Goal: Task Accomplishment & Management: Use online tool/utility

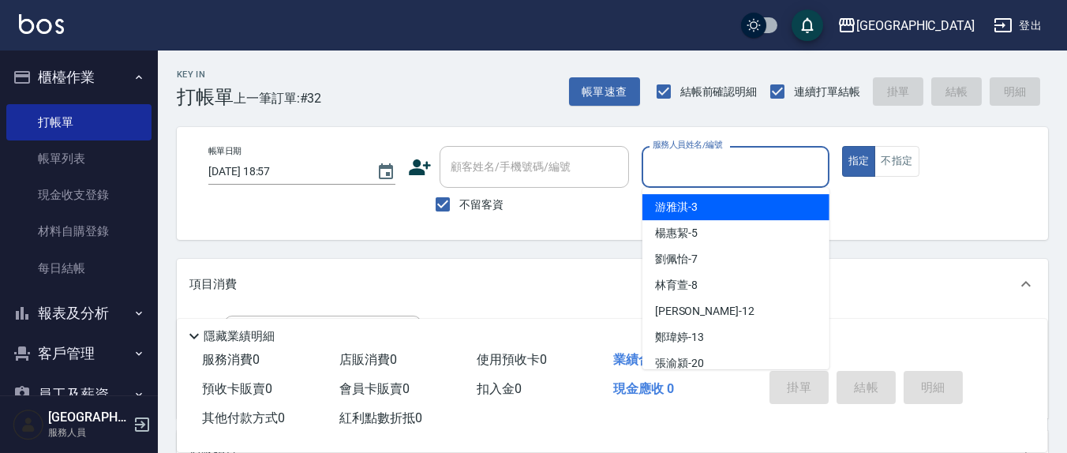
click at [680, 179] on input "服務人員姓名/編號" at bounding box center [735, 167] width 173 height 28
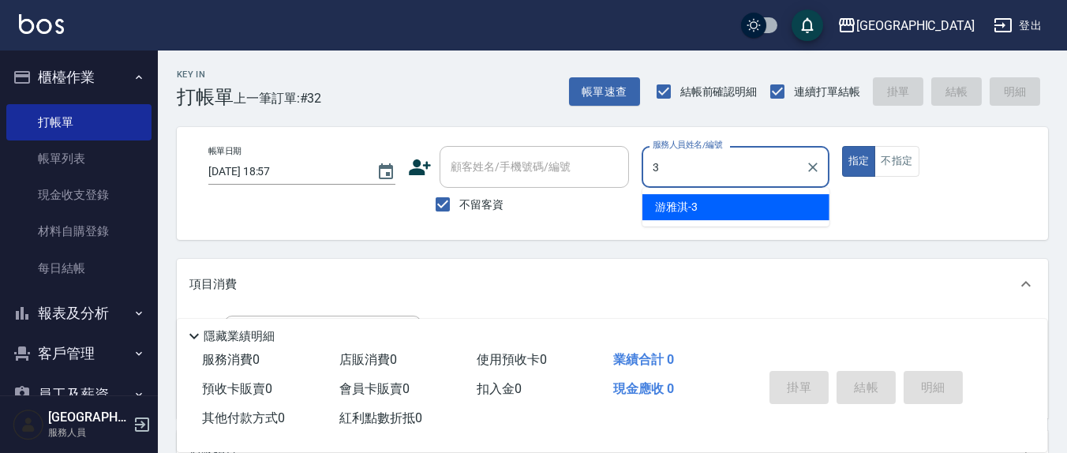
type input "3"
type button "true"
type input "游雅淇-3"
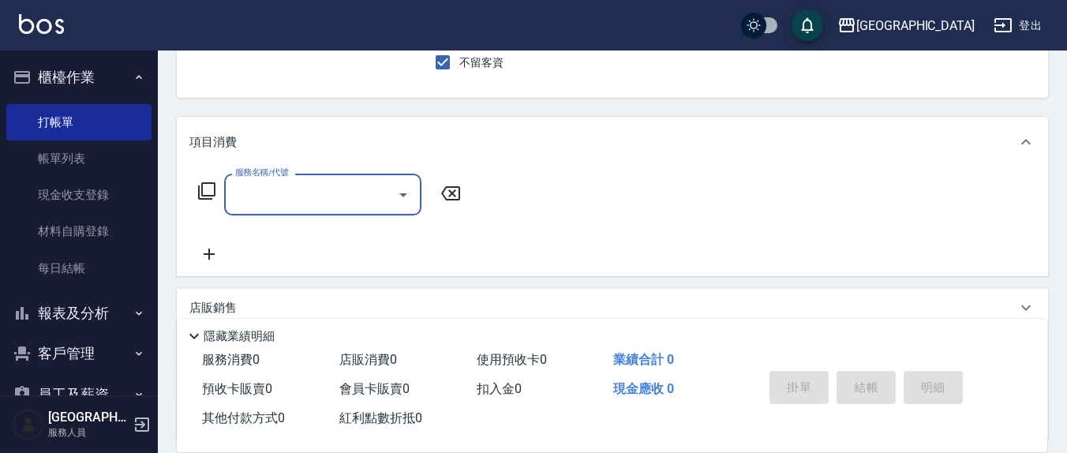
scroll to position [164, 0]
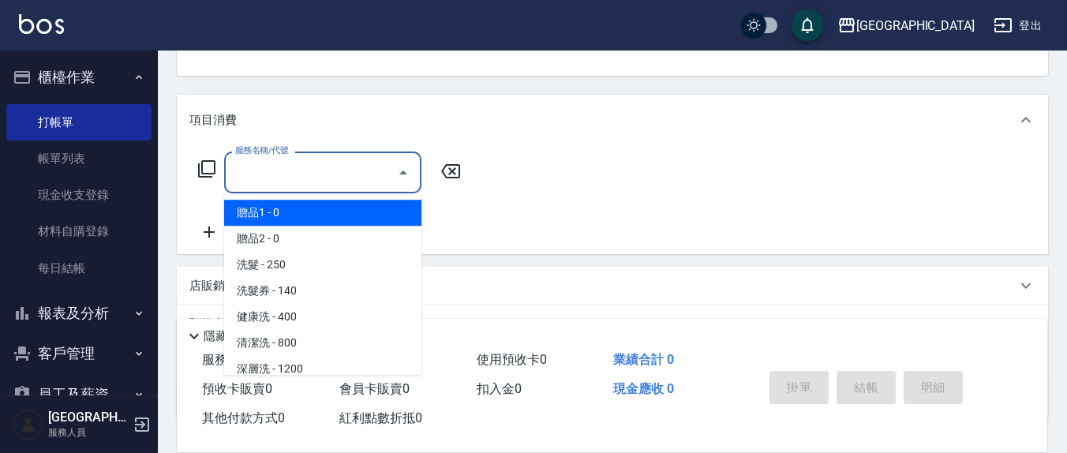
click at [343, 166] on input "服務名稱/代號" at bounding box center [310, 173] width 159 height 28
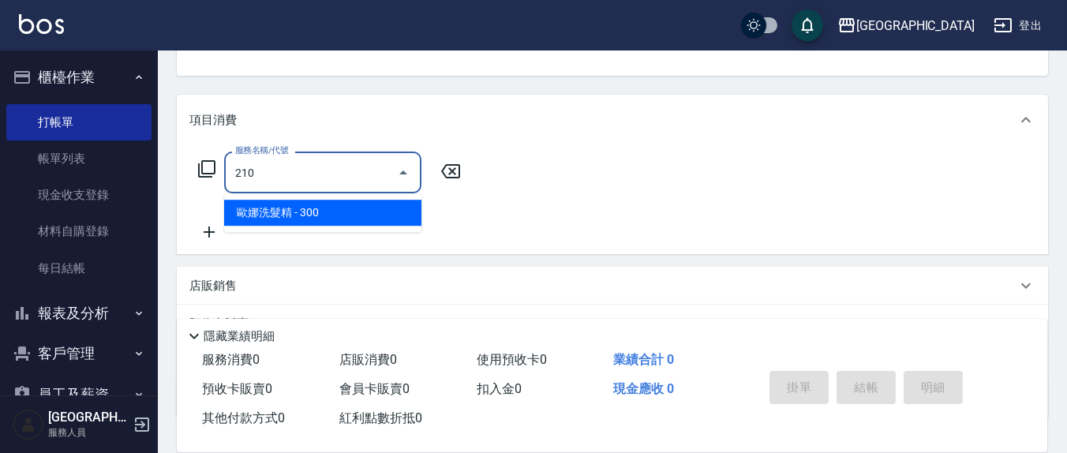
type input "歐娜洗髮精(210)"
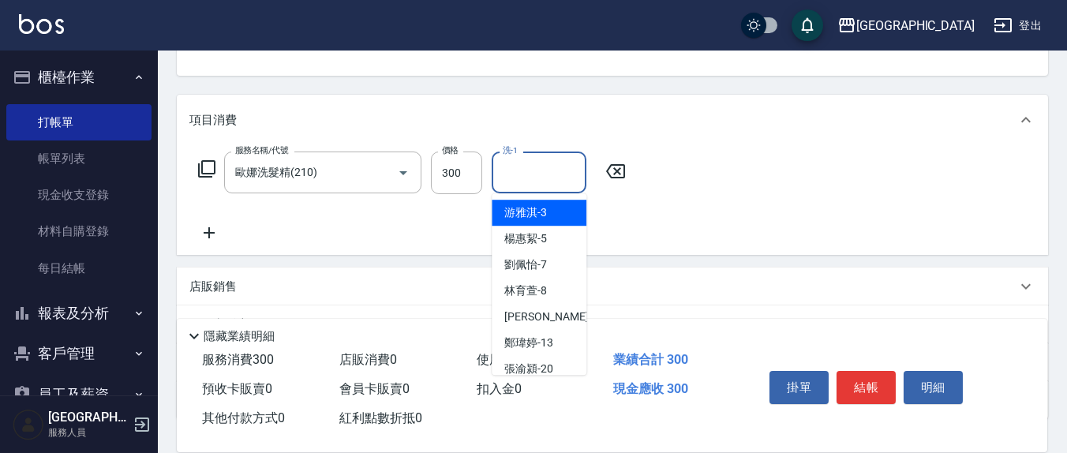
click at [539, 185] on input "洗-1" at bounding box center [539, 173] width 80 height 28
click at [529, 172] on input "洗-1" at bounding box center [539, 173] width 80 height 28
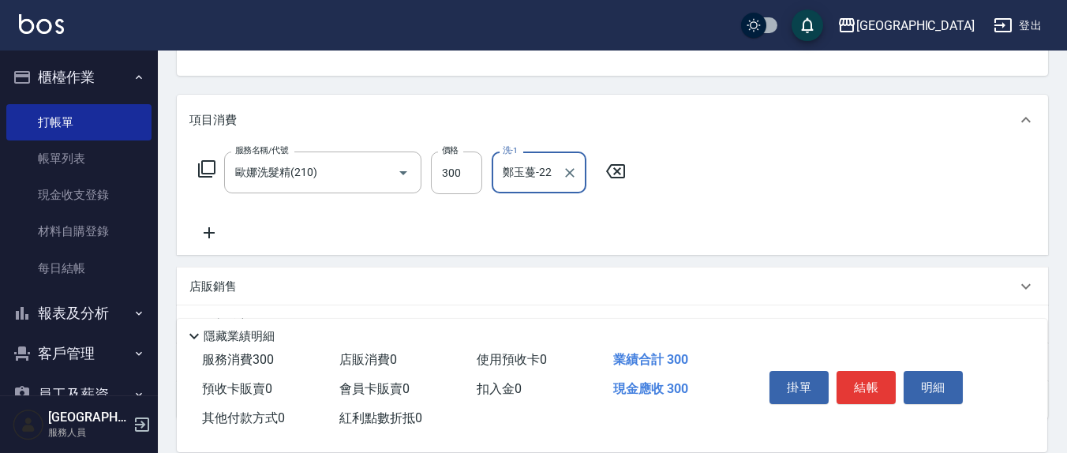
type input "鄭玉蔓-22"
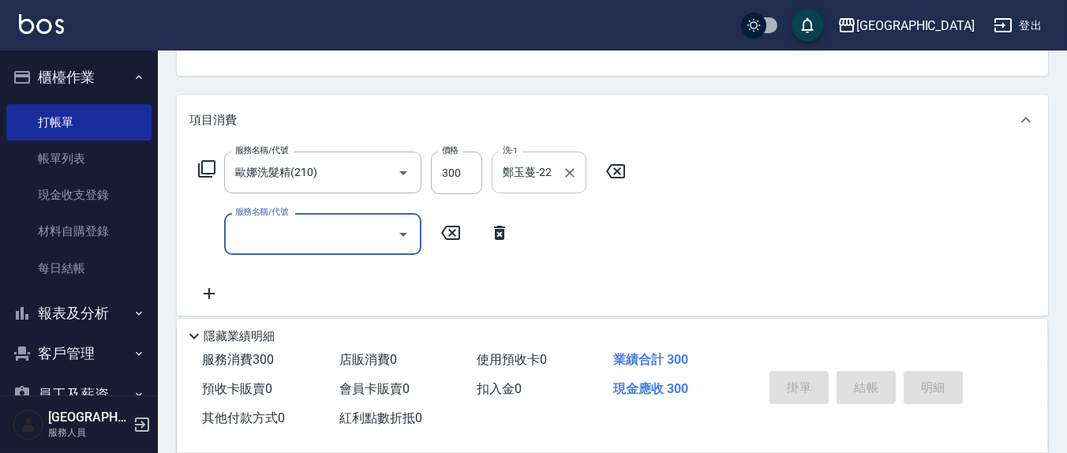
type input "[DATE] 19:59"
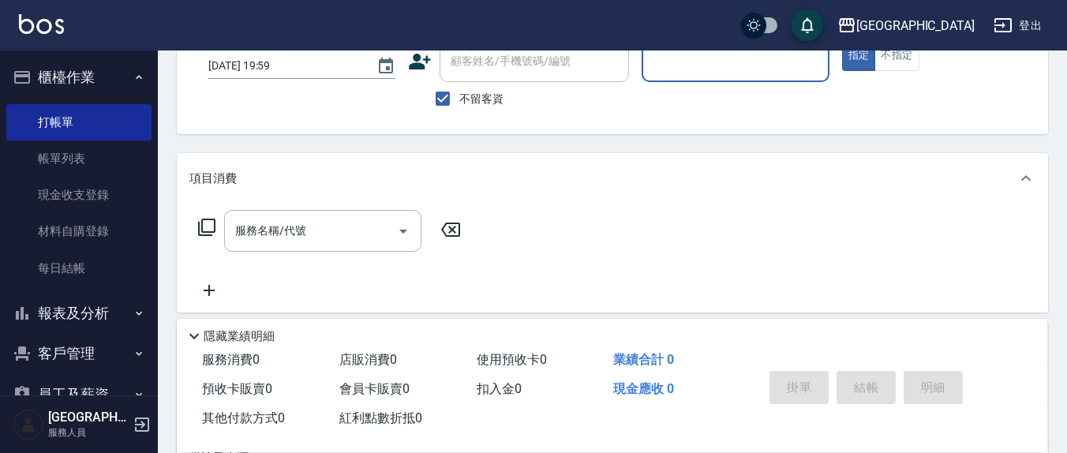
scroll to position [0, 0]
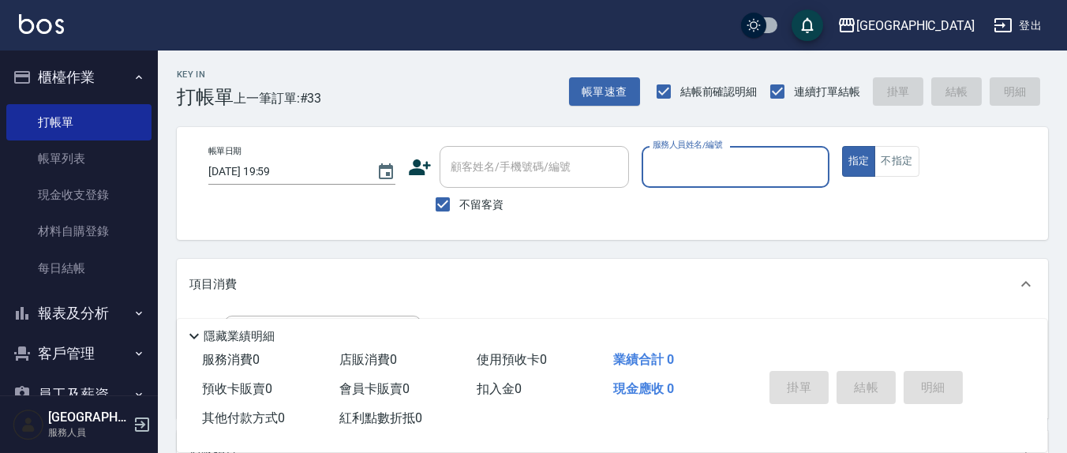
click at [742, 171] on input "服務人員姓名/編號" at bounding box center [735, 167] width 173 height 28
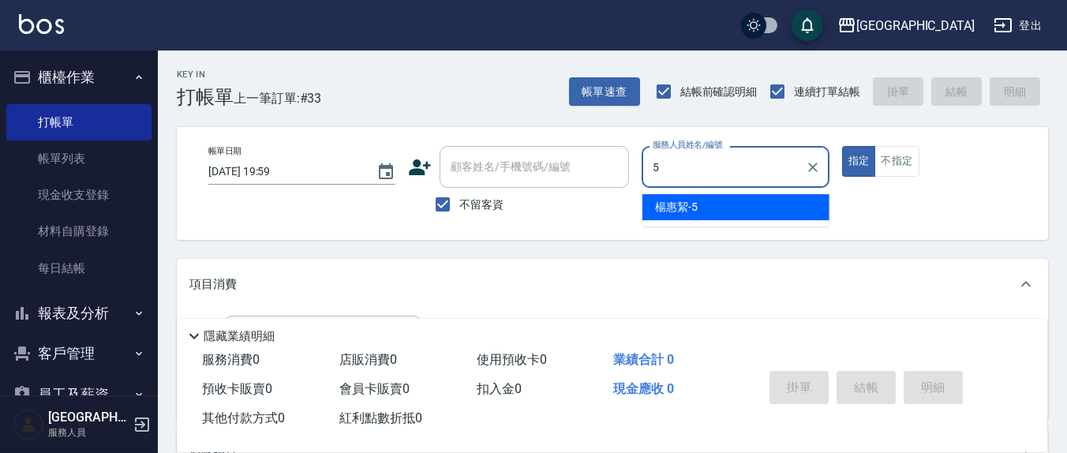
type input "[PERSON_NAME]5"
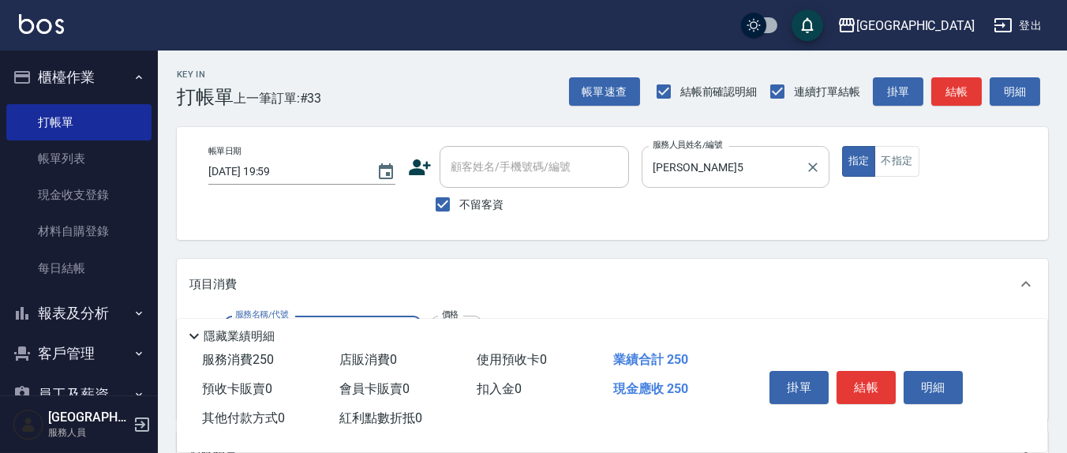
type input "洗髮(201)"
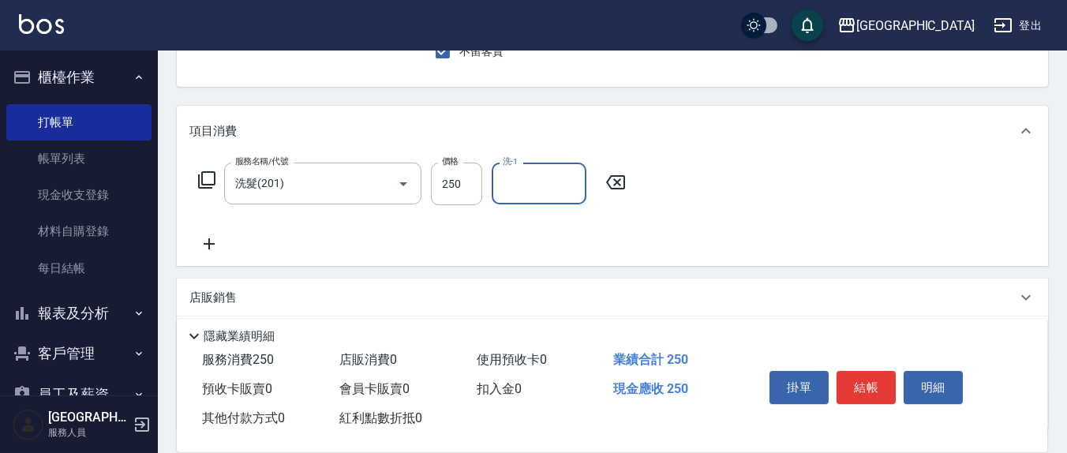
scroll to position [164, 0]
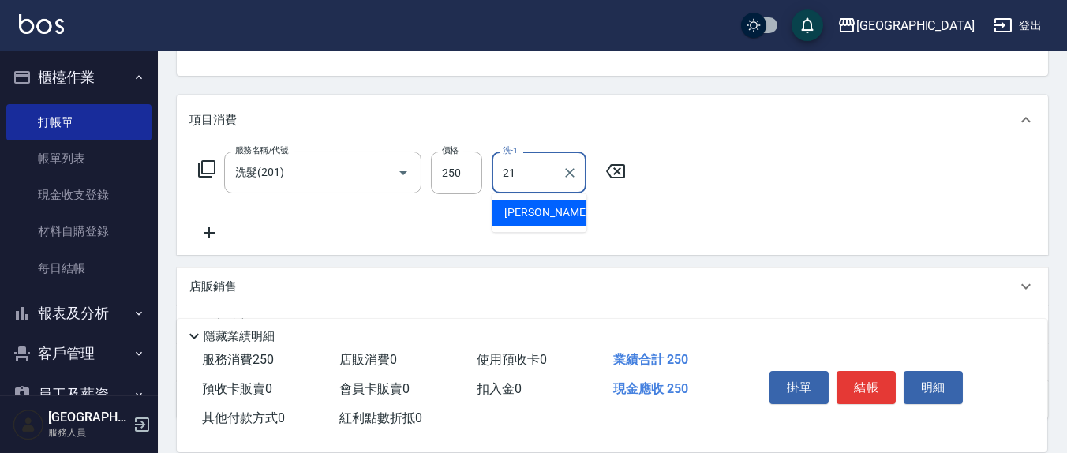
type input "[PERSON_NAME]-21"
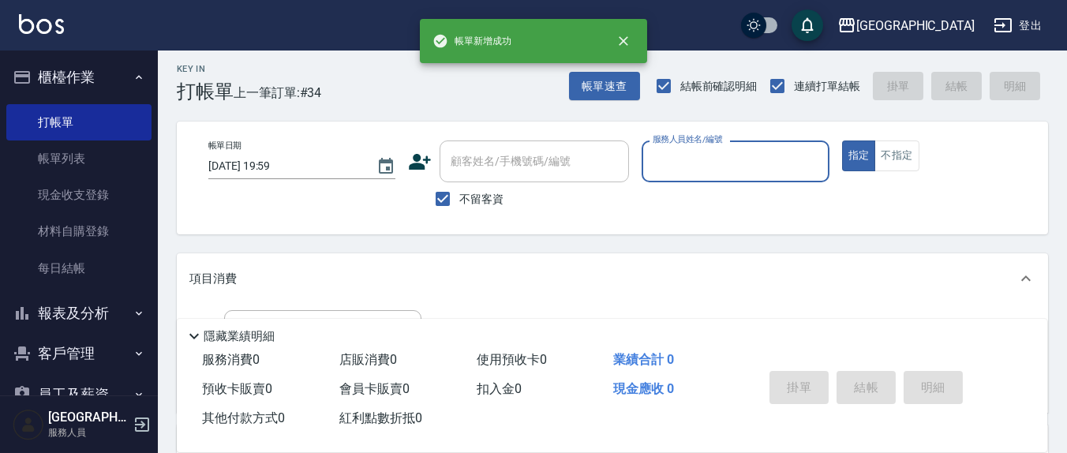
scroll to position [0, 0]
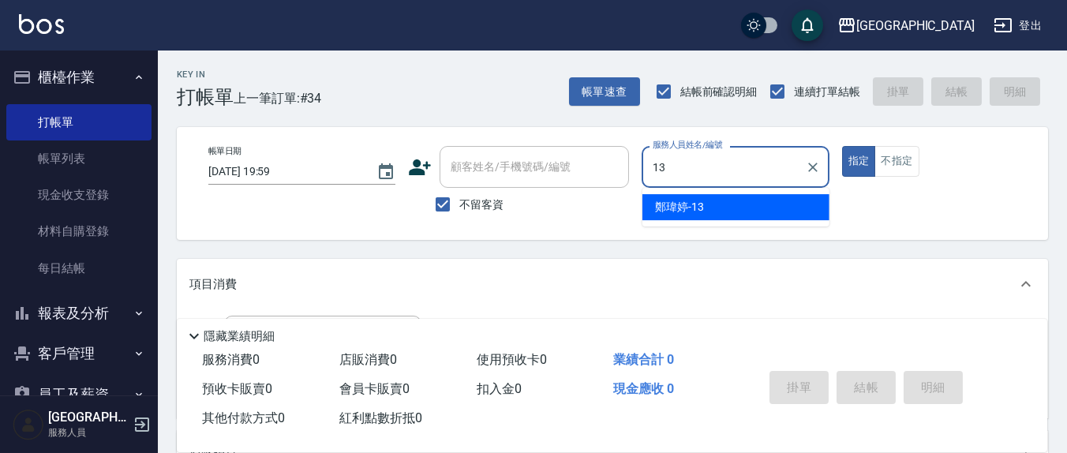
type input "鄭瑋婷-13"
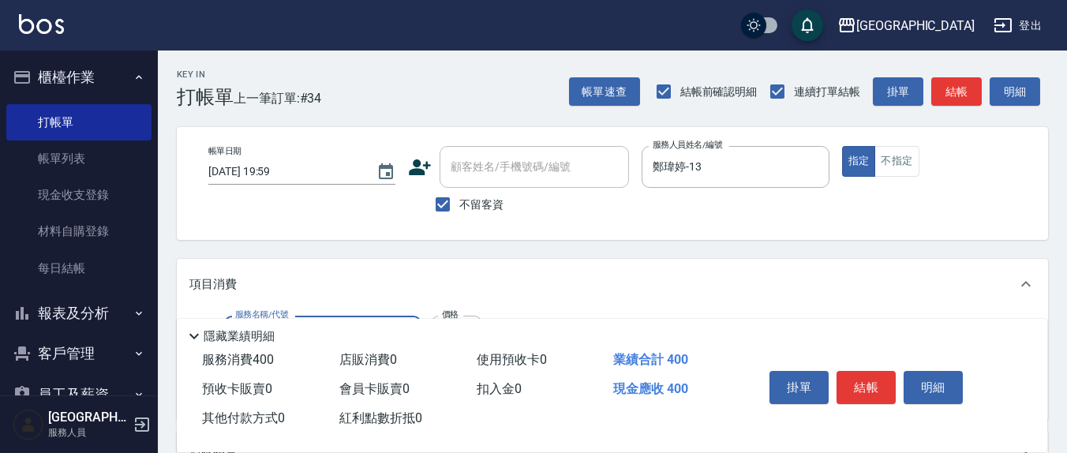
type input "健康洗(206)"
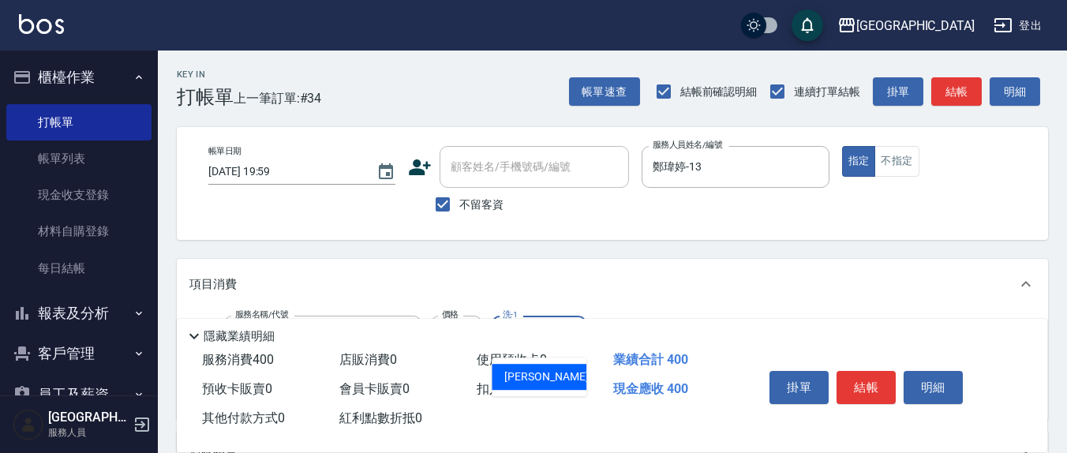
type input "[PERSON_NAME]-21"
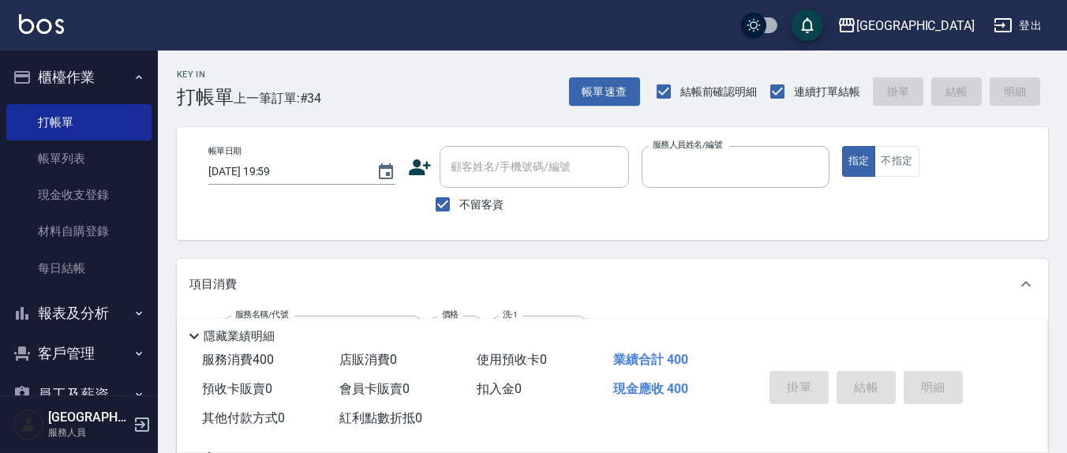
click at [842, 146] on button "指定" at bounding box center [859, 161] width 34 height 31
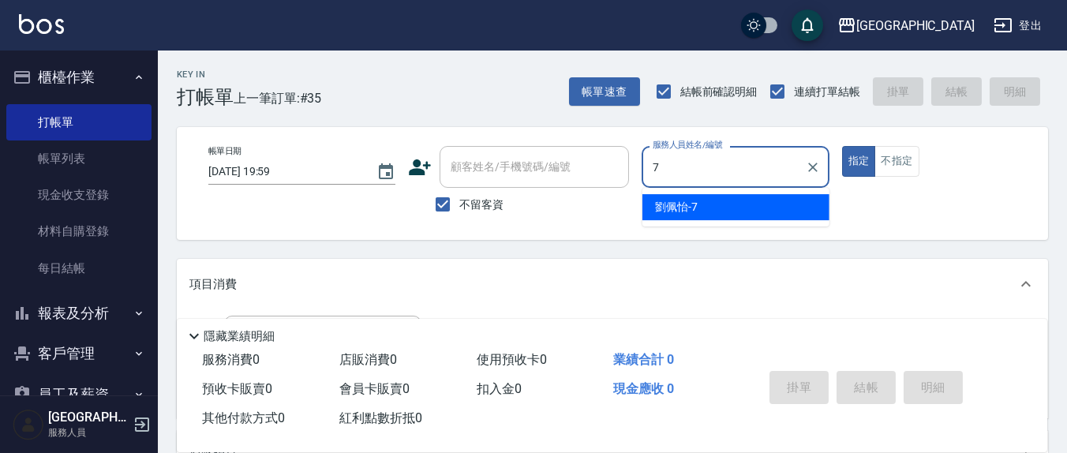
type input "[PERSON_NAME]7"
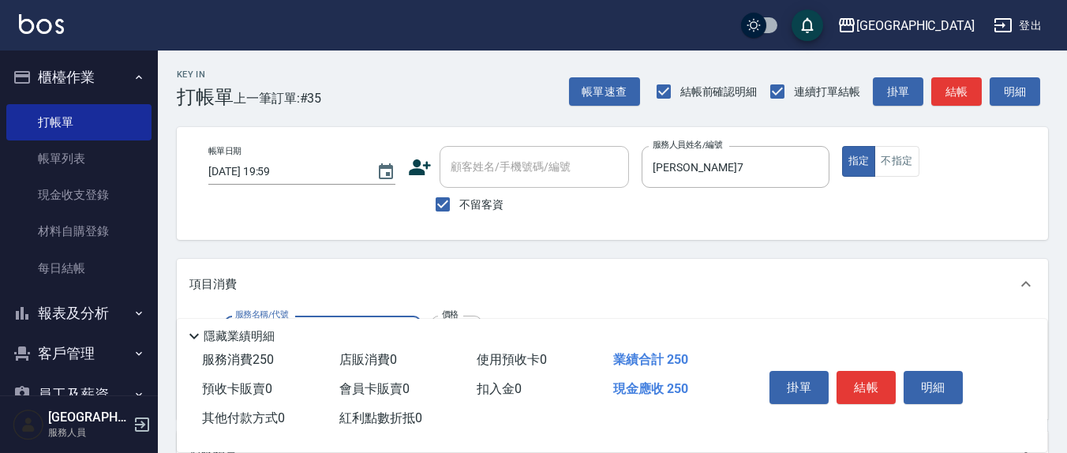
type input "洗髮(201)"
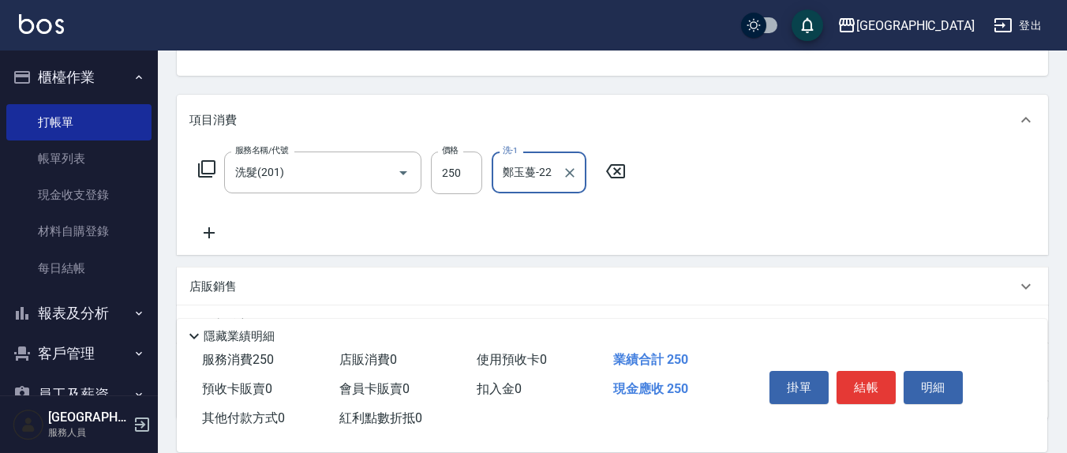
type input "鄭玉蔓-22"
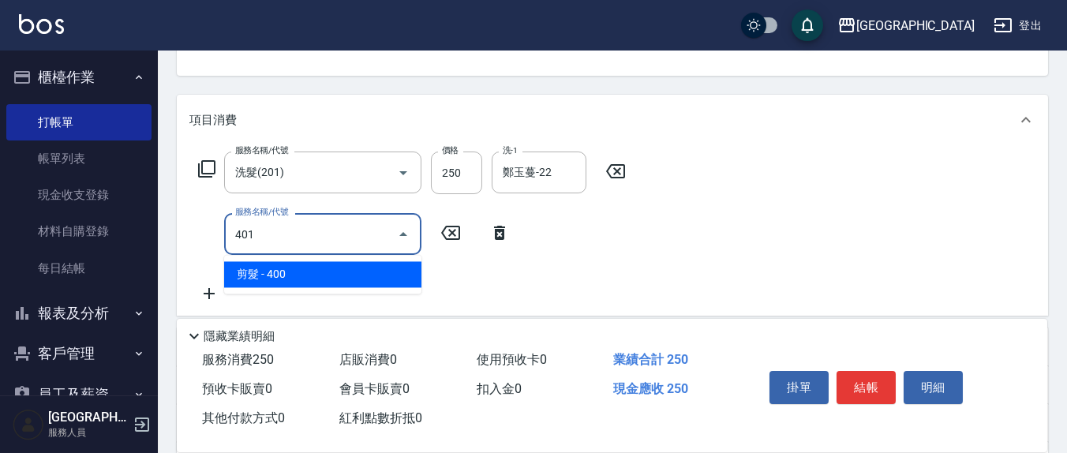
type input "剪髮(401)"
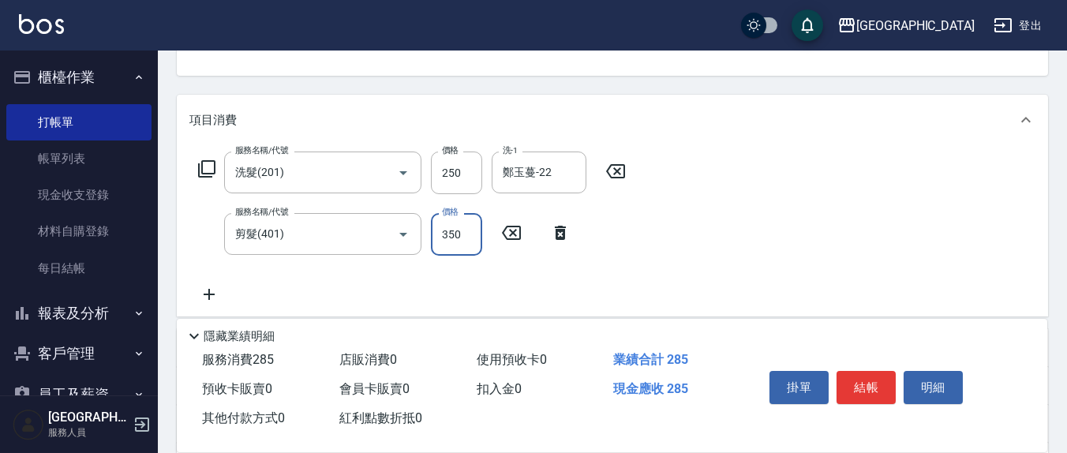
type input "350"
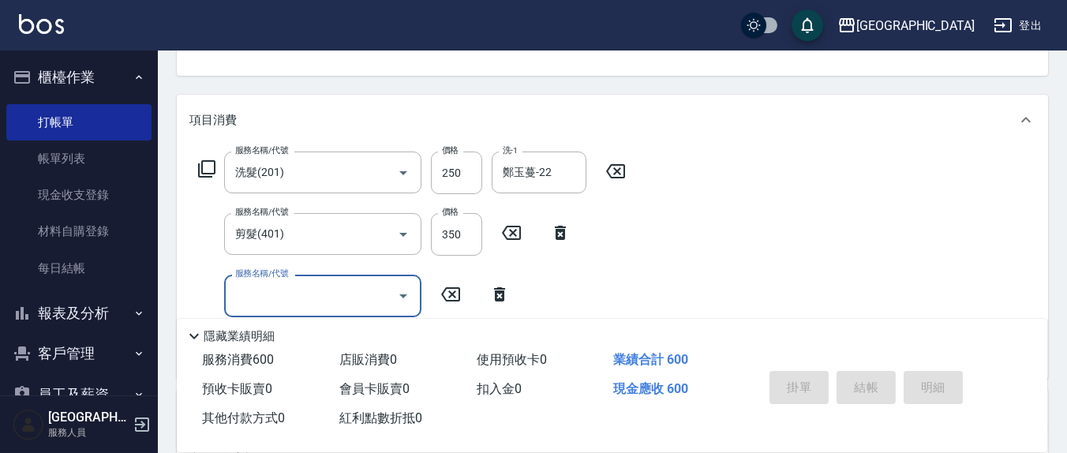
type input "[DATE] 20:00"
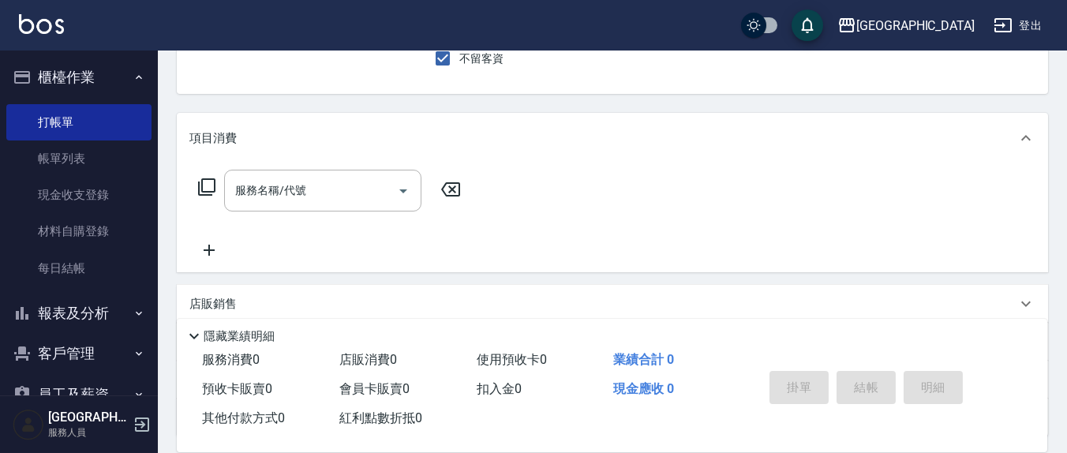
scroll to position [0, 0]
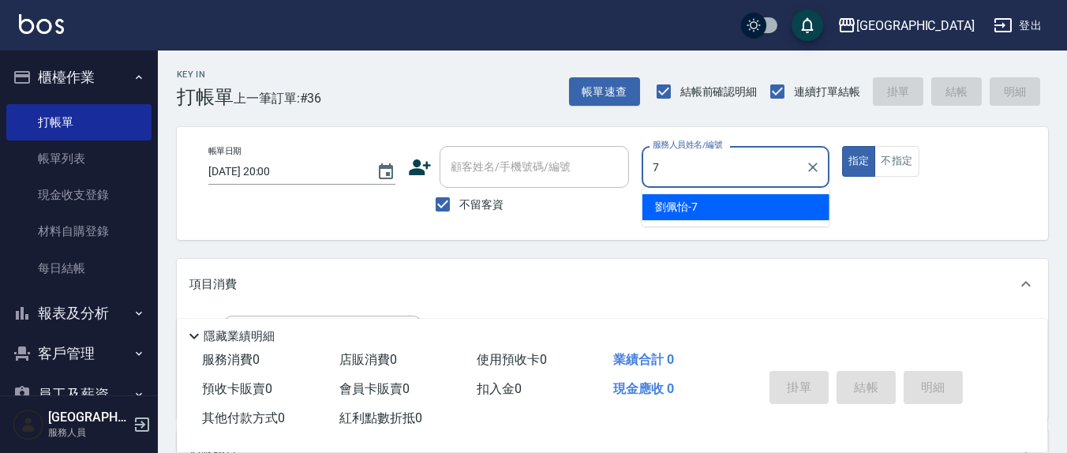
type input "[PERSON_NAME]7"
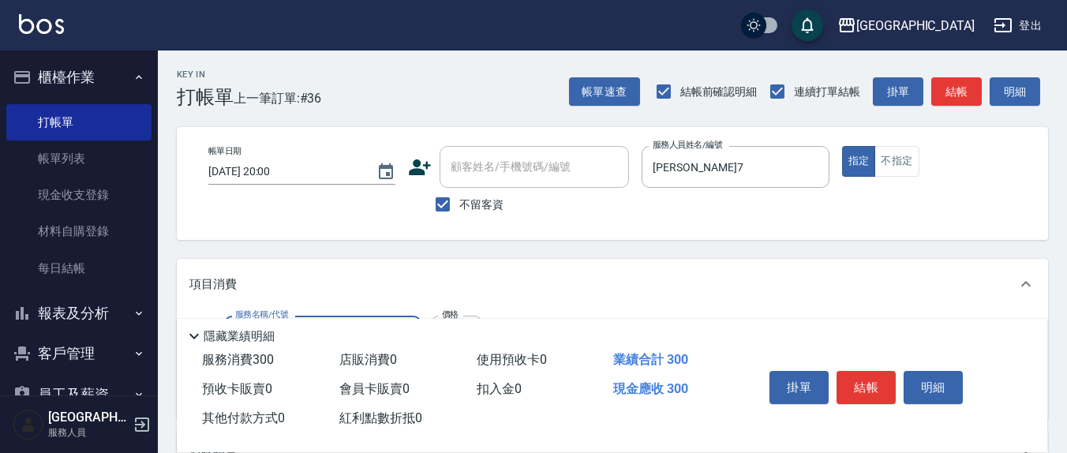
type input "歐娜洗髮精(210)"
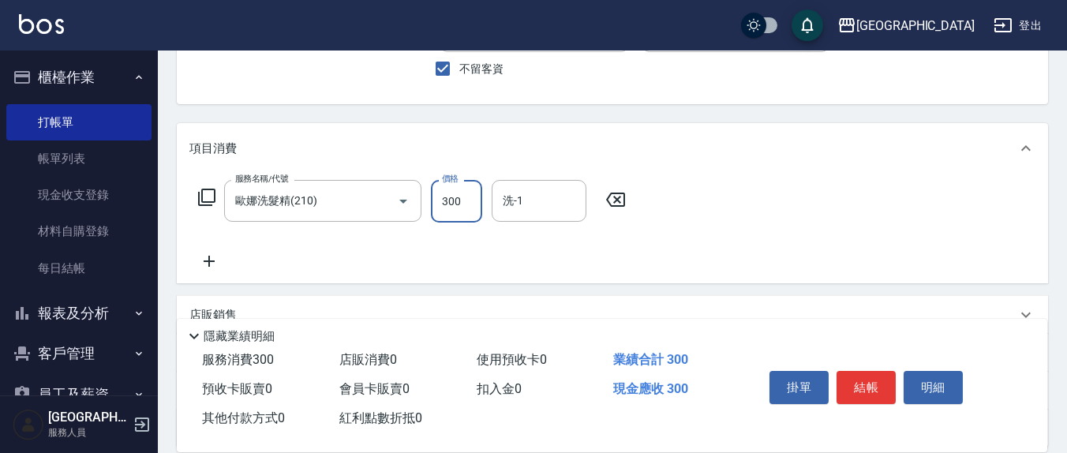
scroll to position [164, 0]
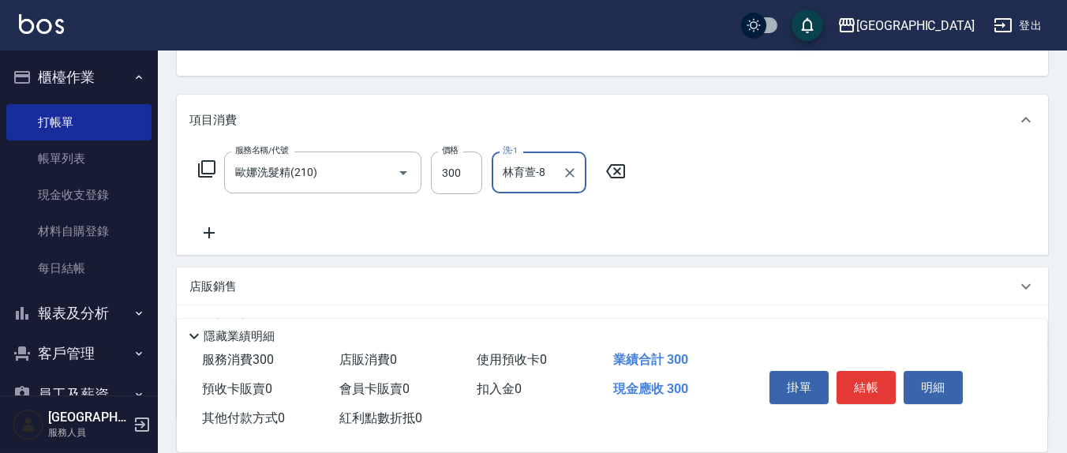
type input "林育萱-8"
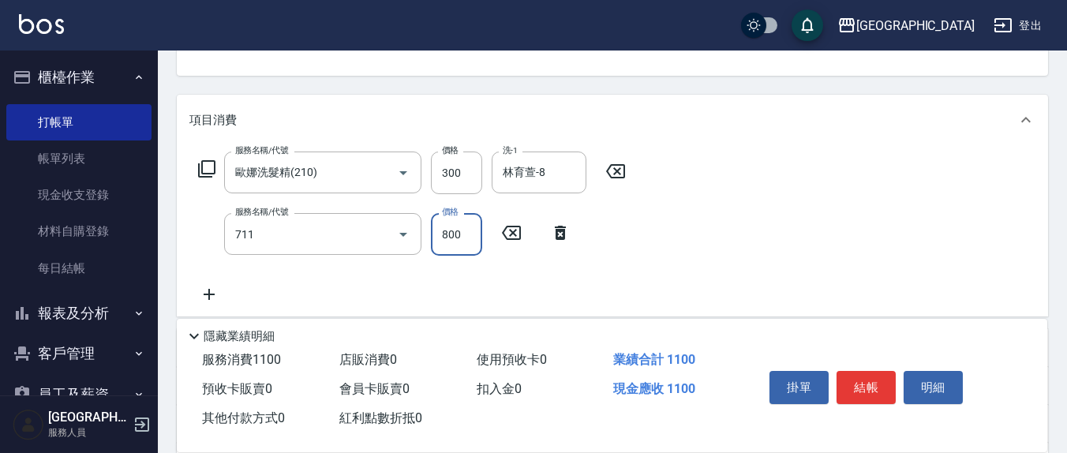
type input "大掃除護理800(711)"
type input "500"
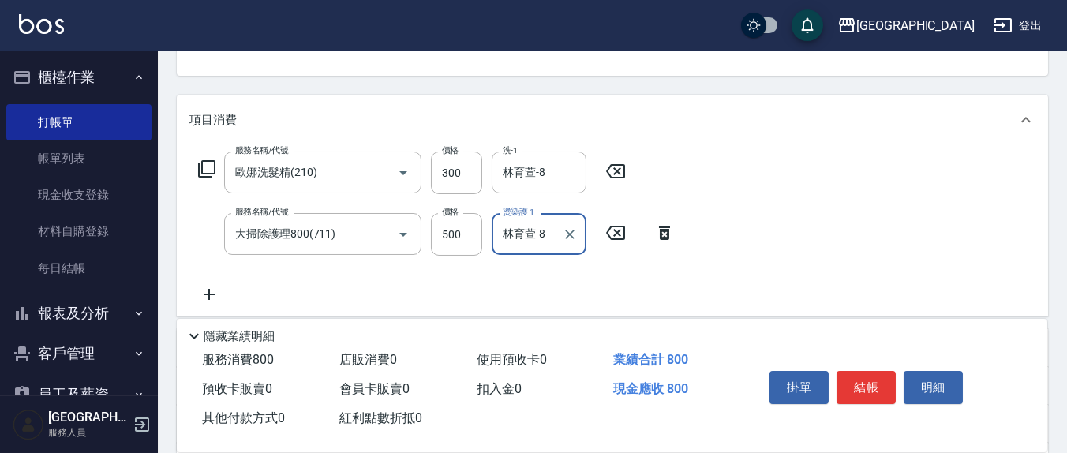
type input "林育萱-8"
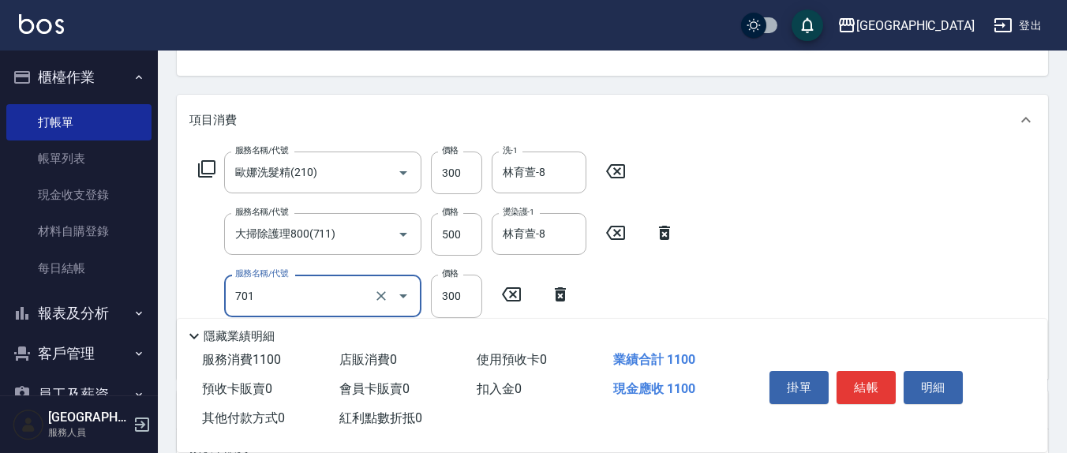
type input "自備護髮(701)"
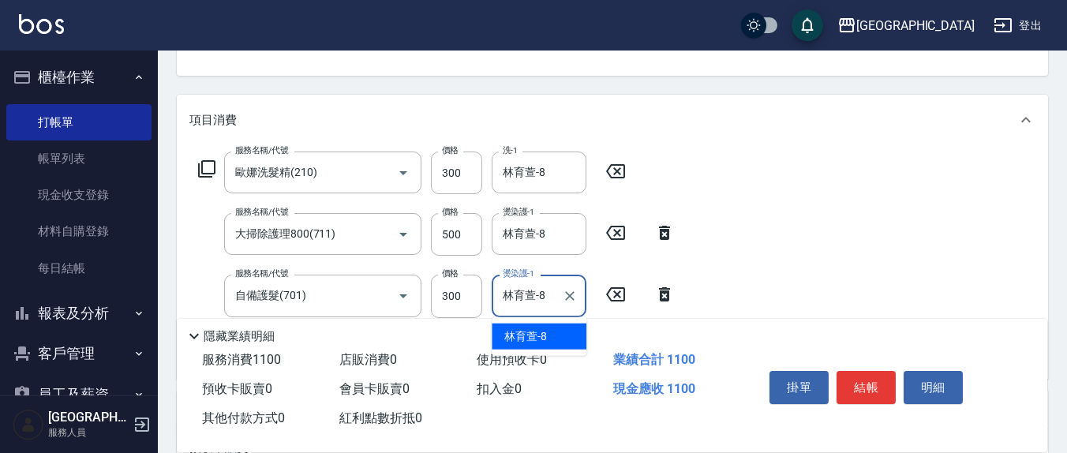
type input "林育萱-8"
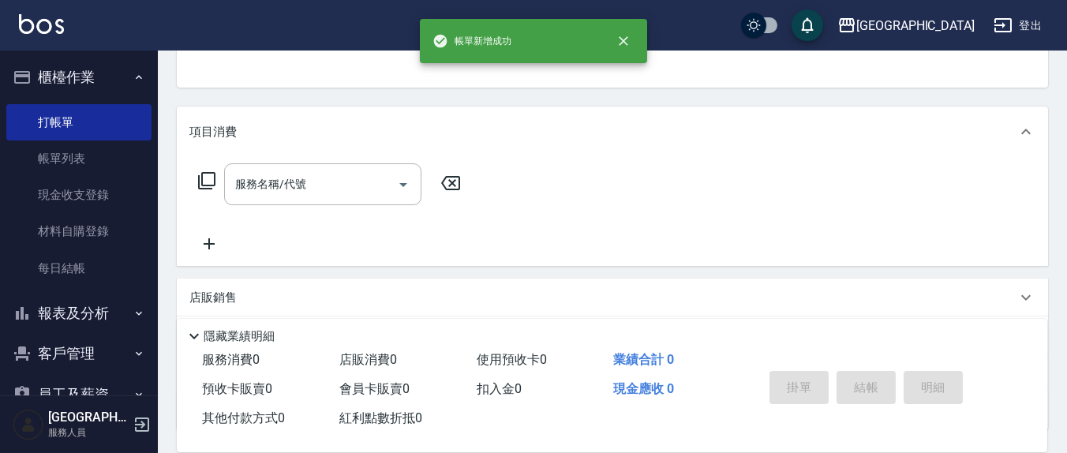
scroll to position [0, 0]
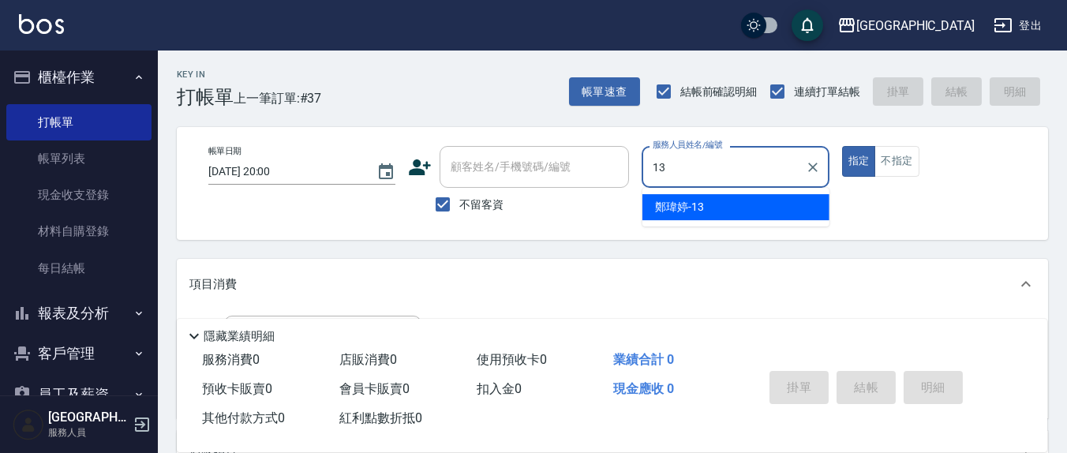
type input "鄭瑋婷-13"
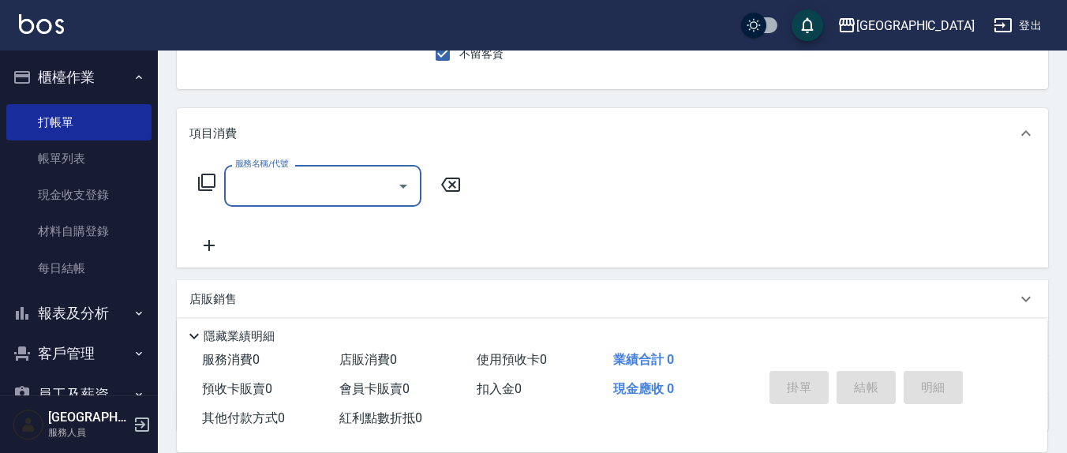
scroll to position [278, 0]
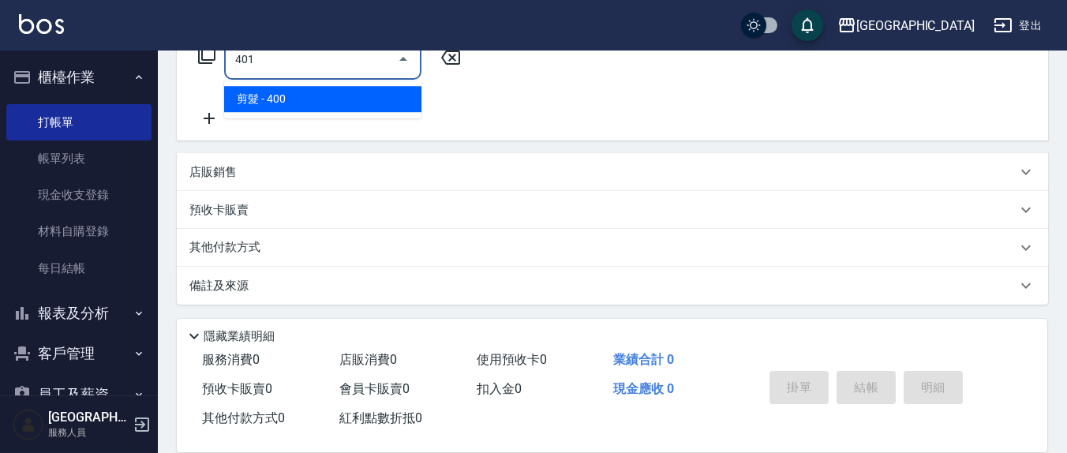
type input "剪髮(401)"
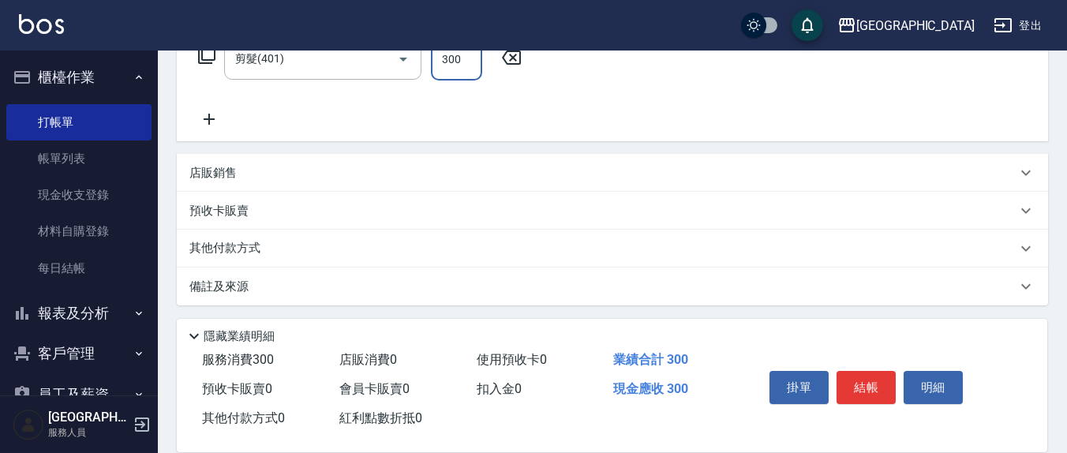
type input "300"
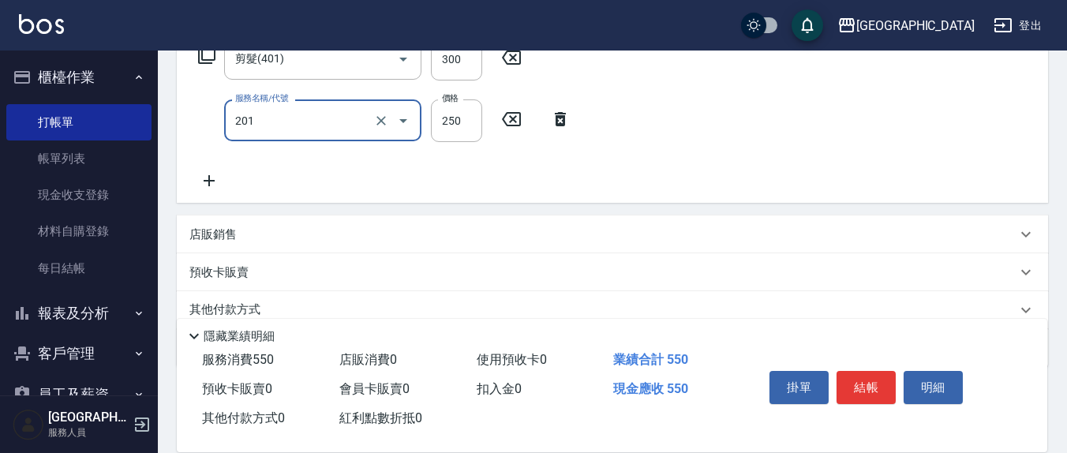
type input "洗髮(201)"
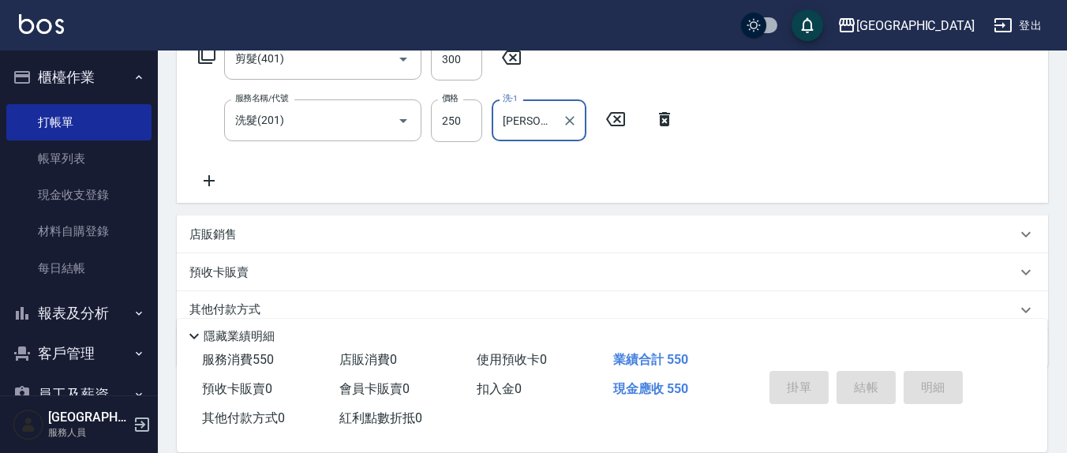
type input "[PERSON_NAME]-21"
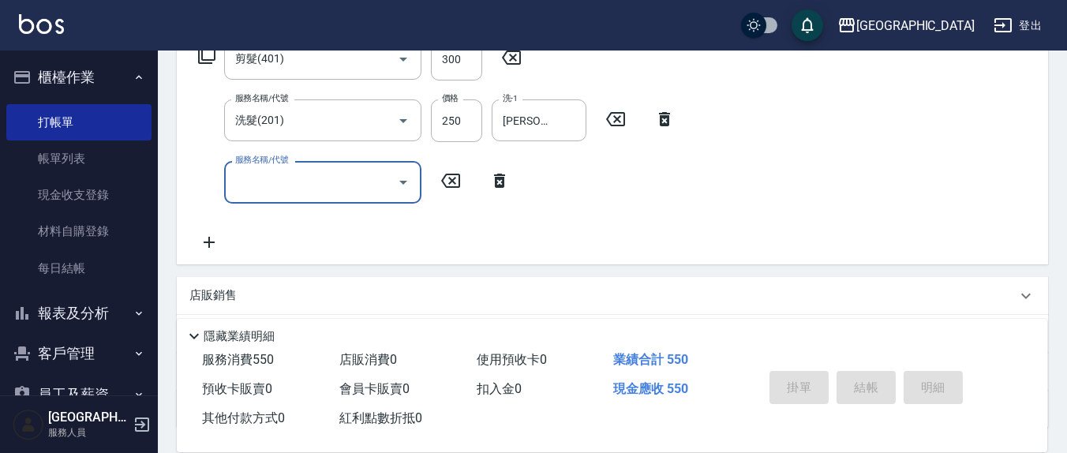
type input "[DATE] 20:01"
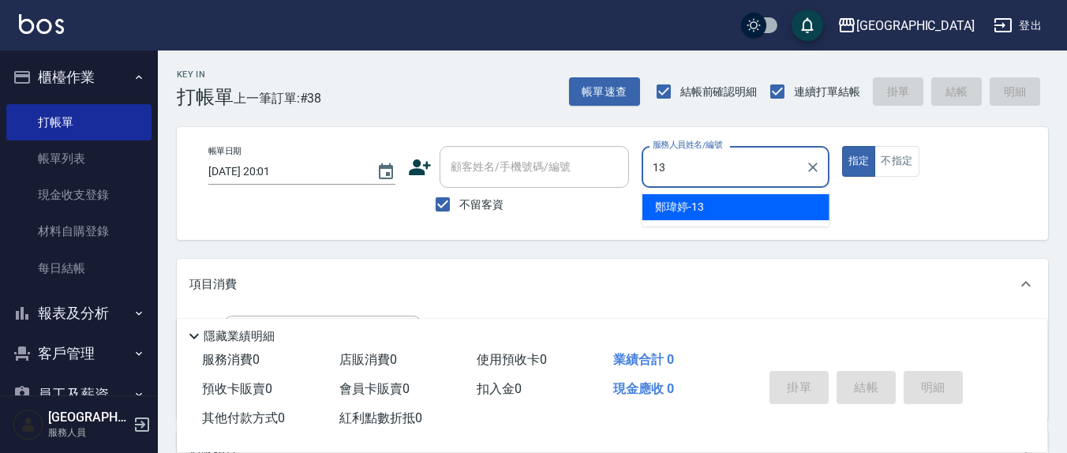
type input "鄭瑋婷-13"
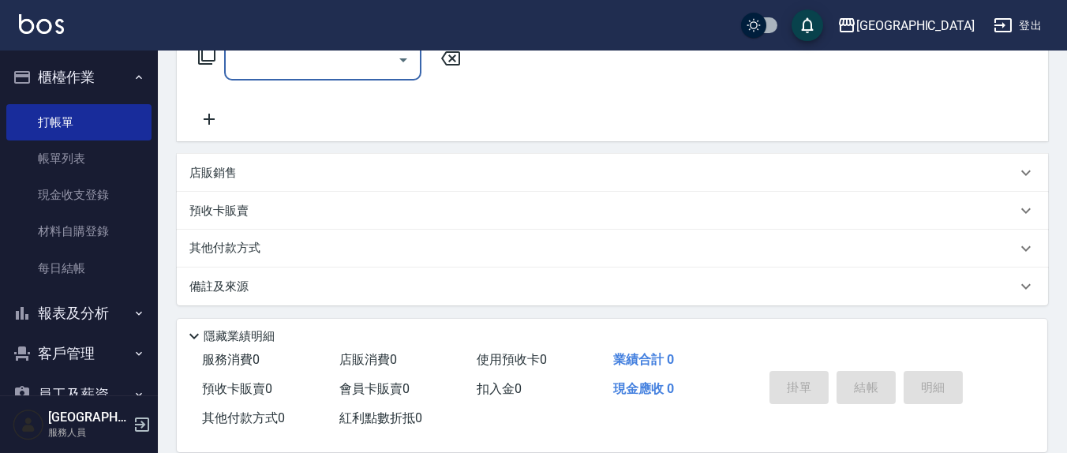
scroll to position [278, 0]
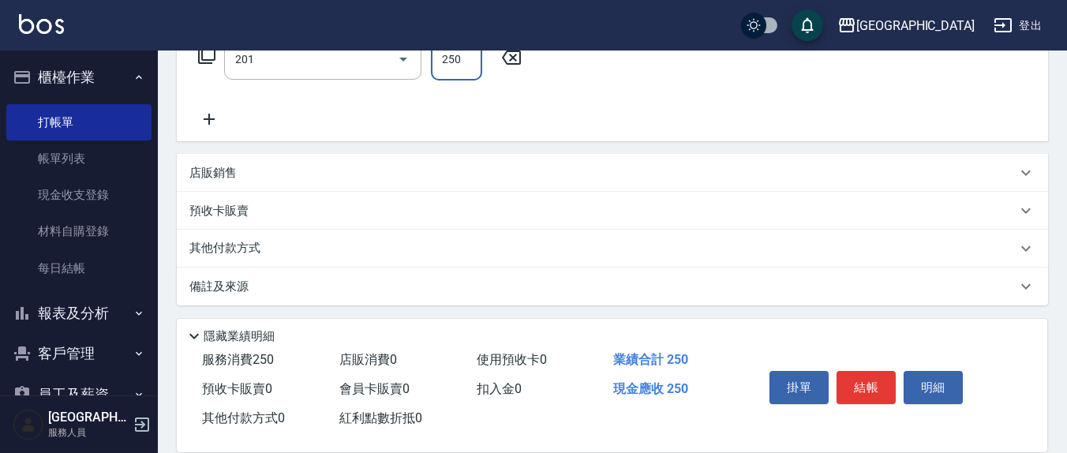
type input "洗髮(201)"
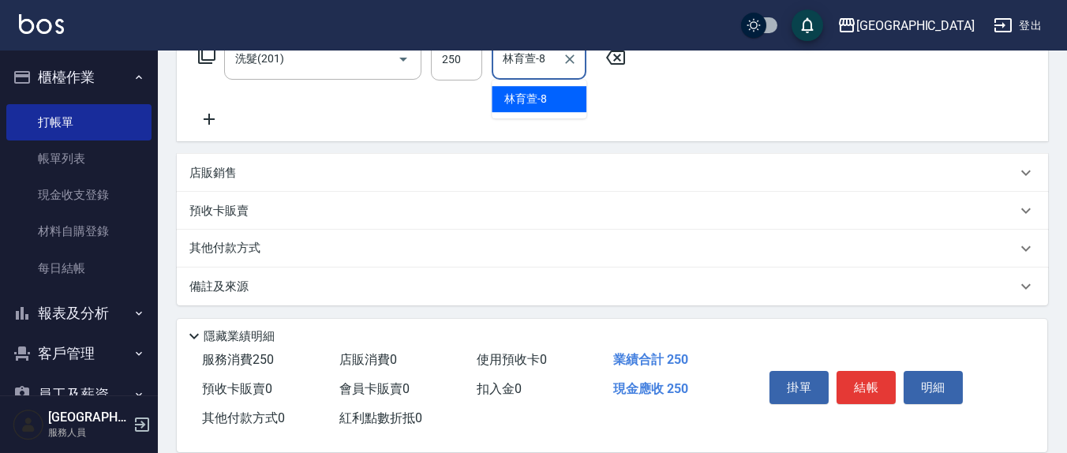
type input "林育萱-8"
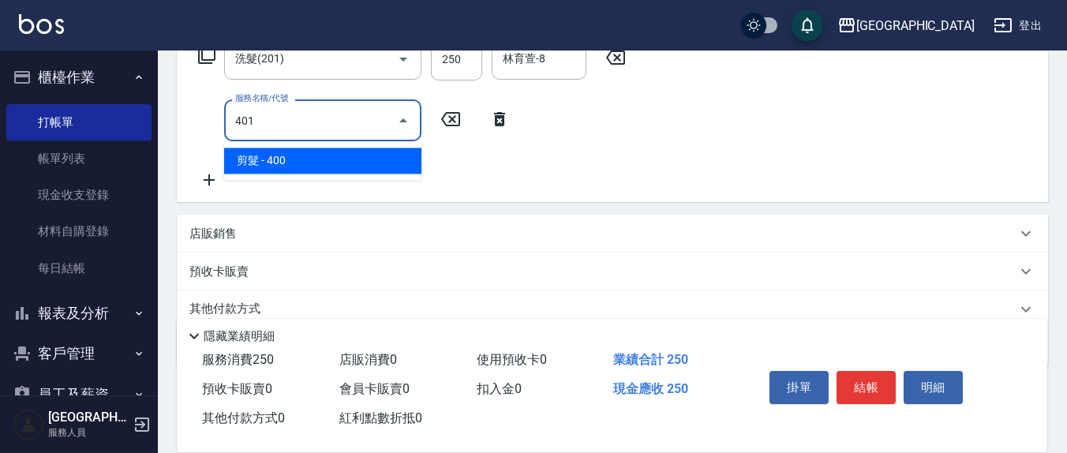
type input "剪髮(401)"
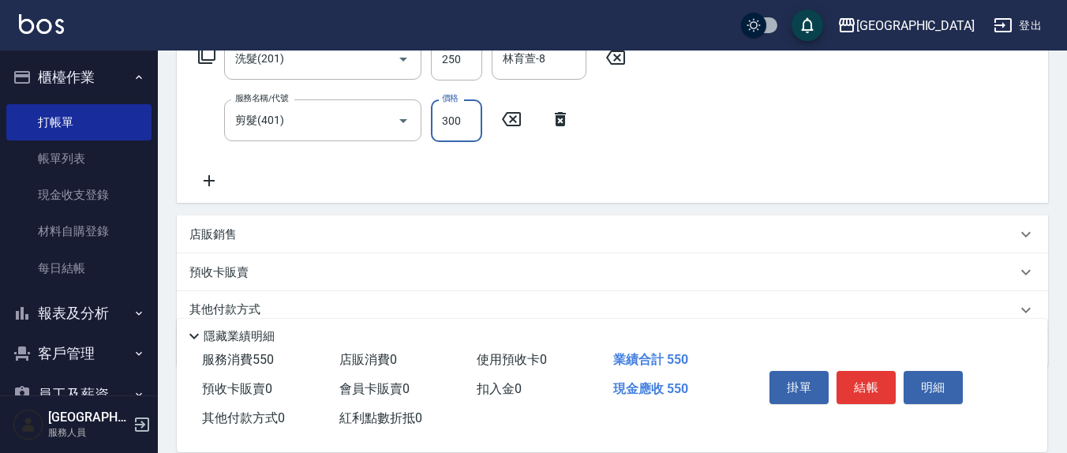
type input "300"
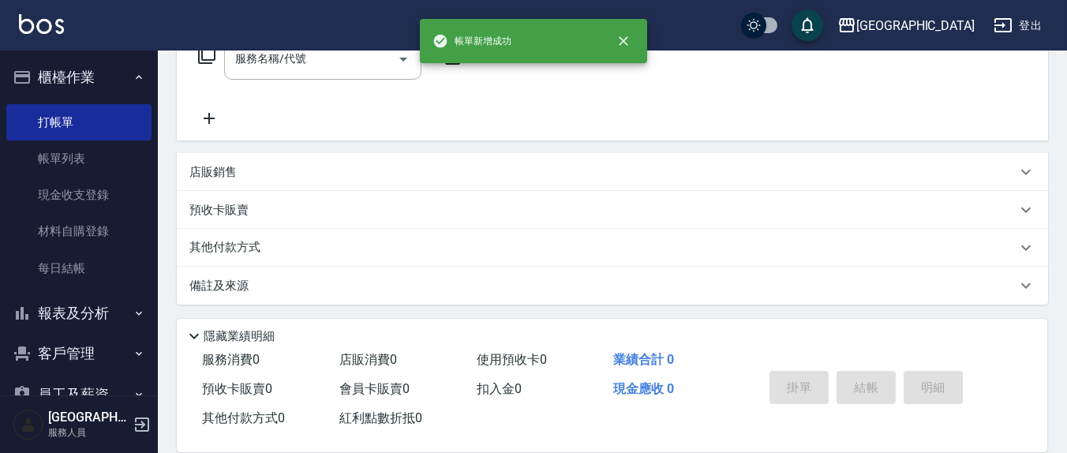
scroll to position [0, 0]
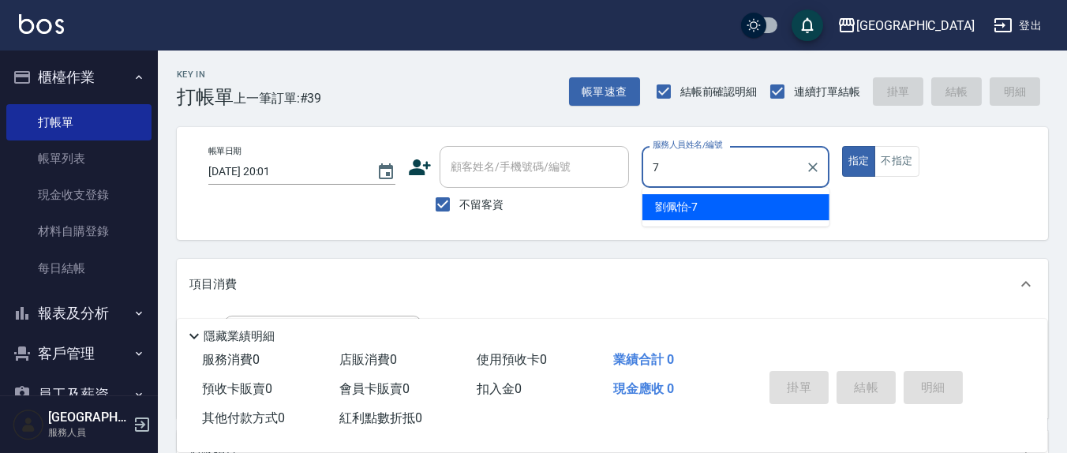
type input "[PERSON_NAME]7"
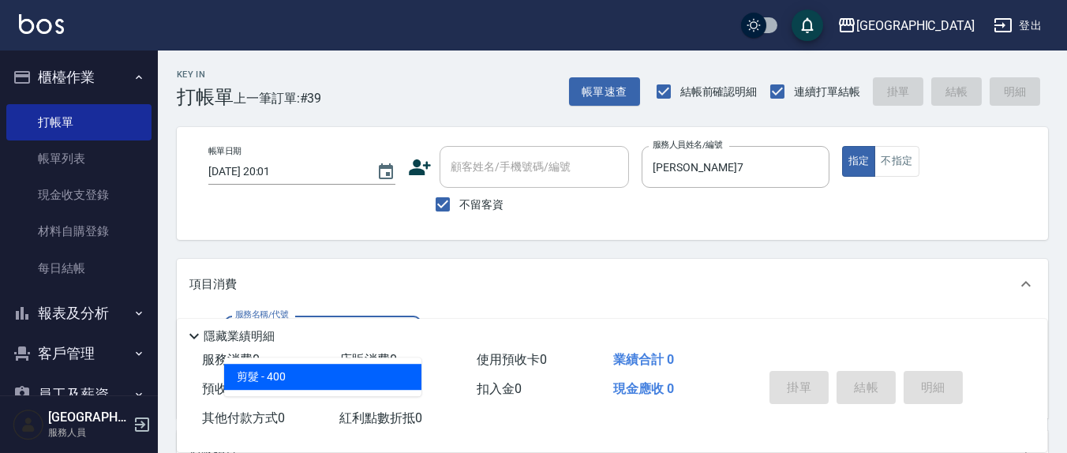
type input "剪髮(401)"
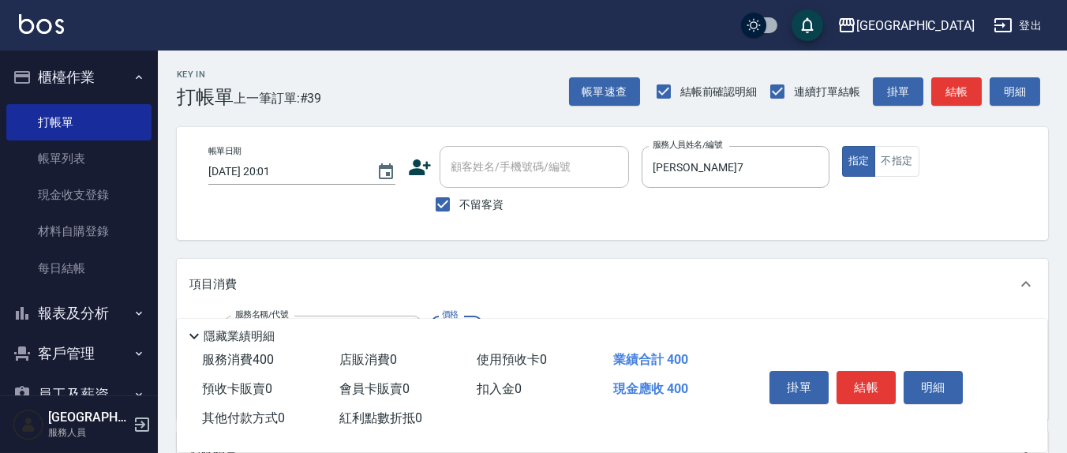
type input "350"
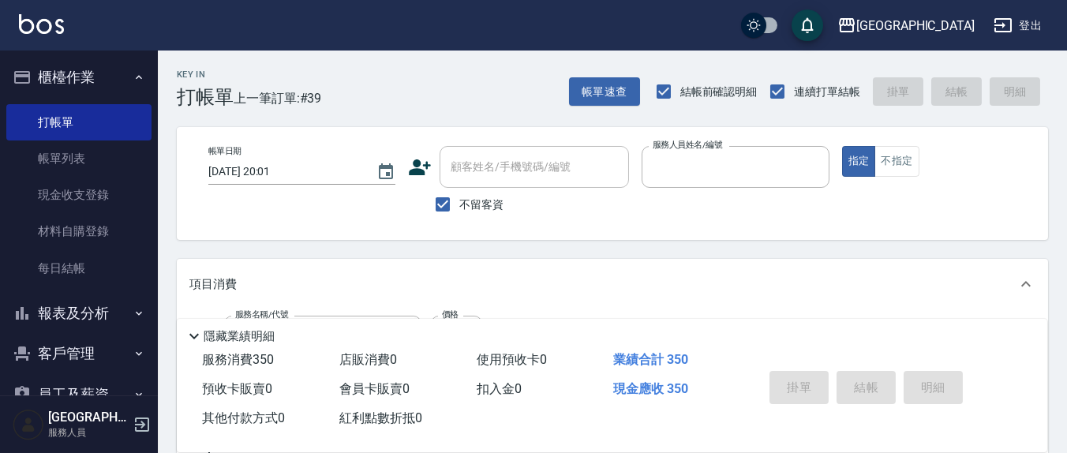
click at [842, 146] on button "指定" at bounding box center [859, 161] width 34 height 31
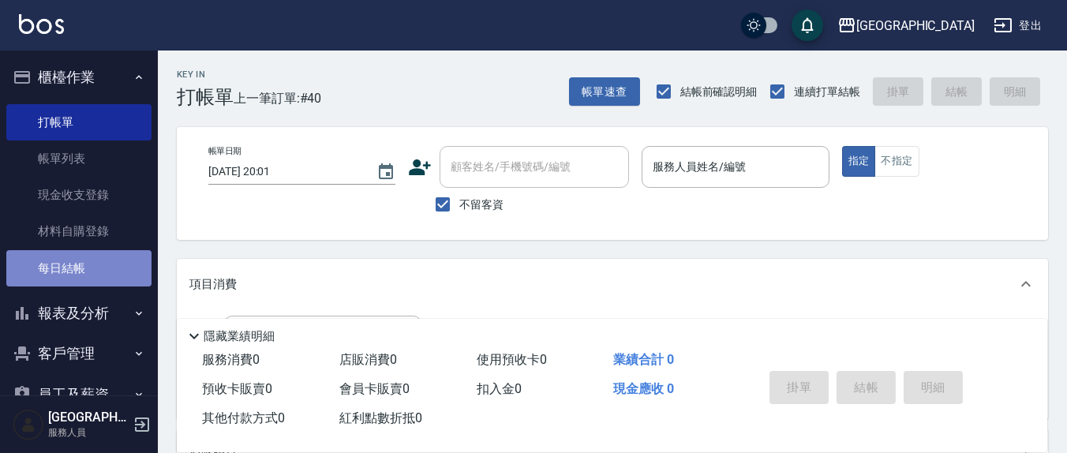
click at [89, 275] on link "每日結帳" at bounding box center [78, 268] width 145 height 36
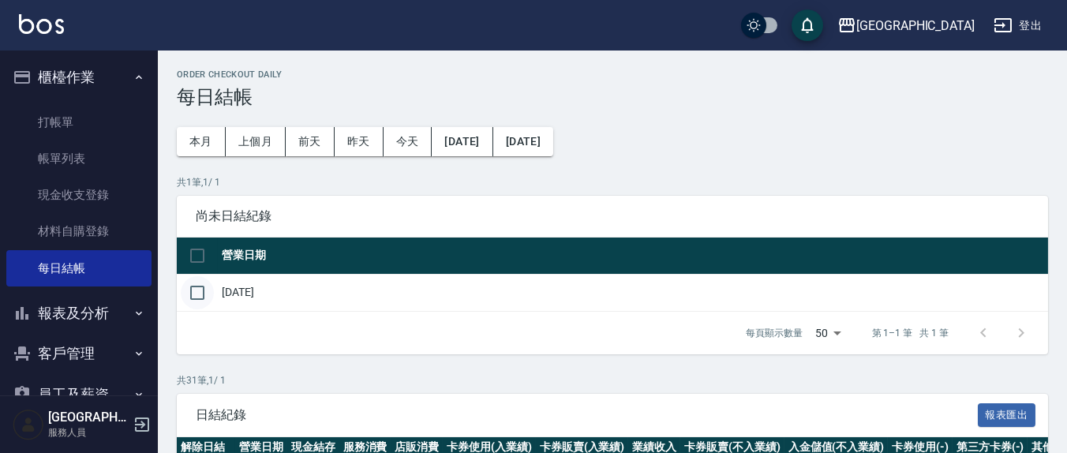
click at [188, 294] on input "checkbox" at bounding box center [197, 292] width 33 height 33
checkbox input "true"
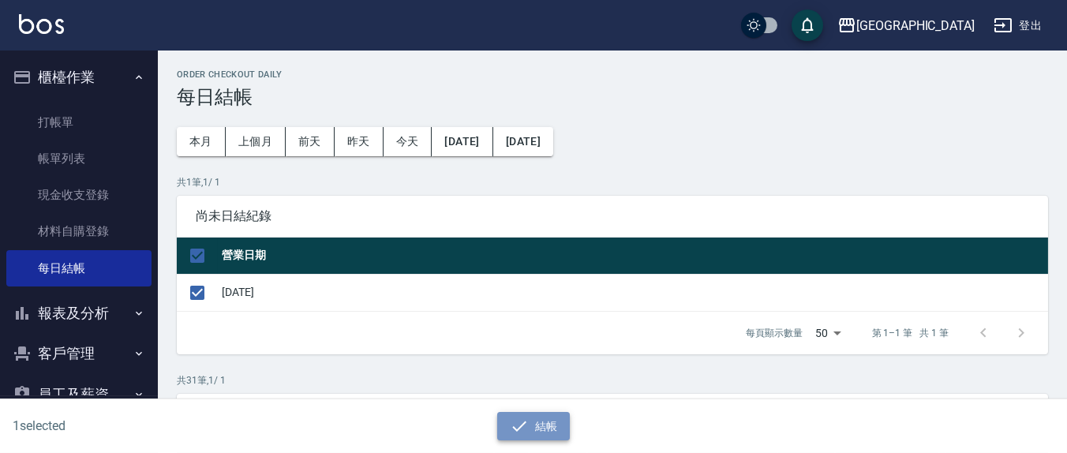
click at [515, 417] on icon "button" at bounding box center [519, 426] width 19 height 19
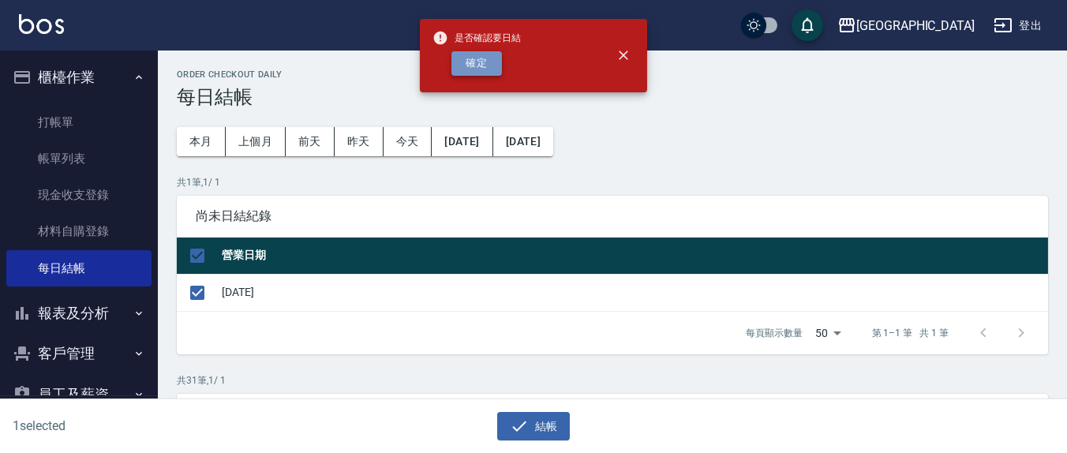
click at [484, 71] on button "確定" at bounding box center [476, 63] width 51 height 24
checkbox input "false"
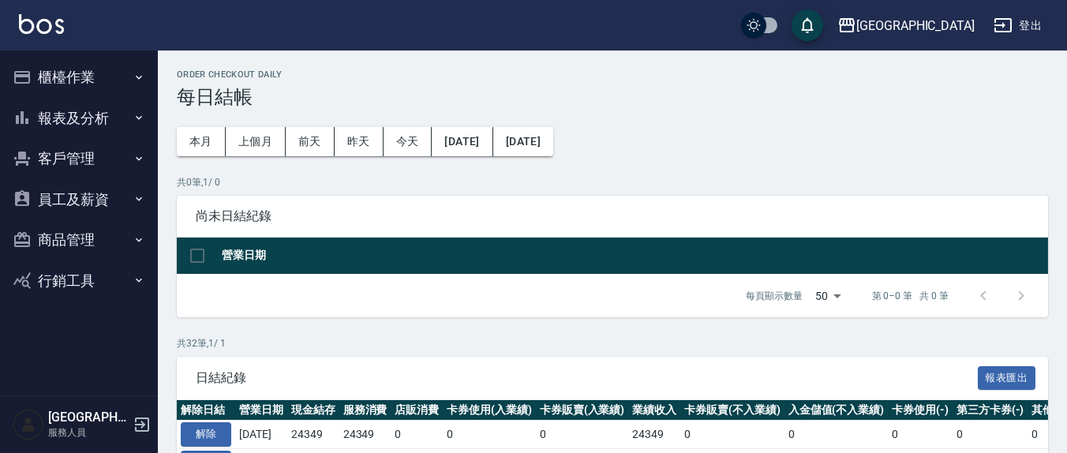
click at [106, 107] on button "報表及分析" at bounding box center [78, 118] width 145 height 41
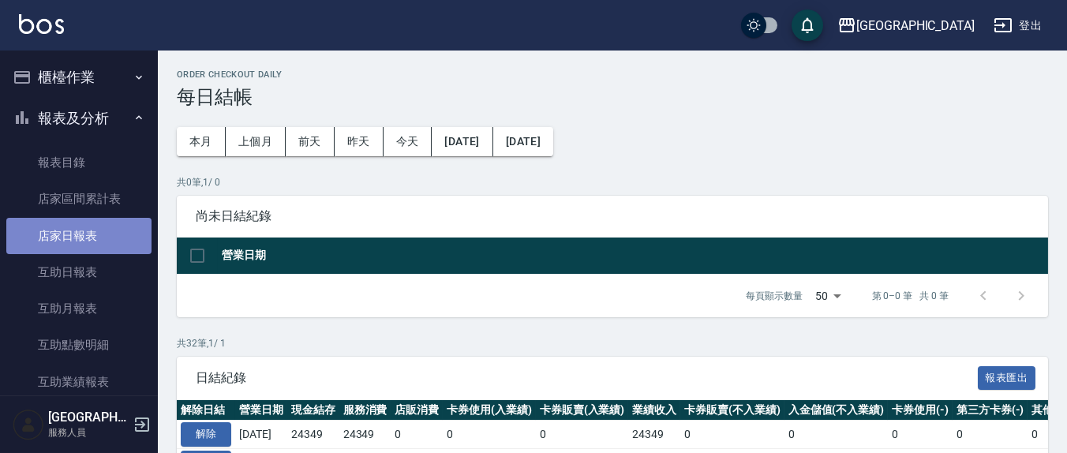
click at [80, 230] on link "店家日報表" at bounding box center [78, 236] width 145 height 36
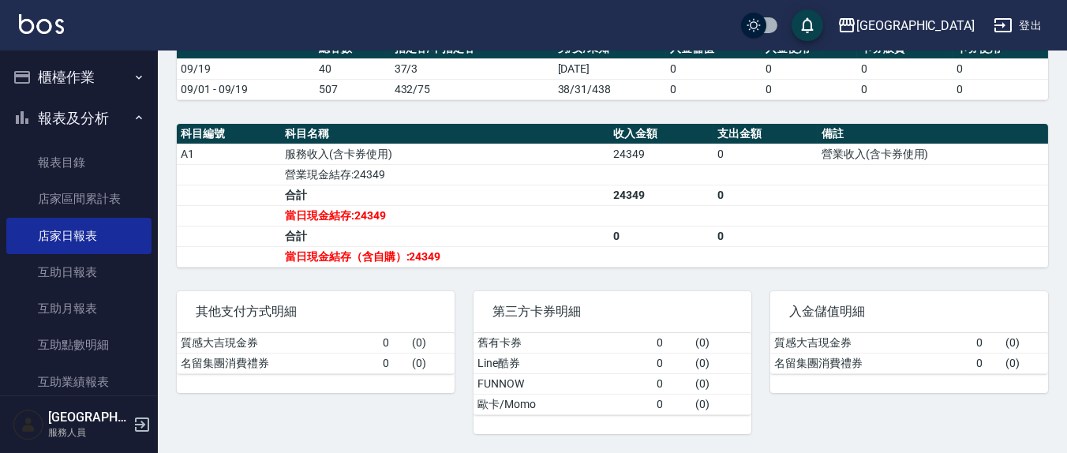
click at [81, 85] on button "櫃檯作業" at bounding box center [78, 77] width 145 height 41
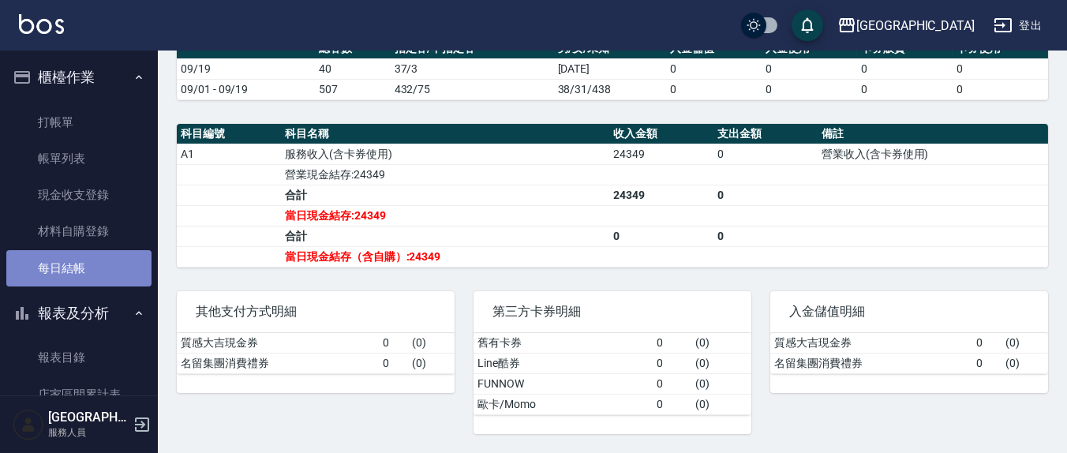
click at [90, 264] on link "每日結帳" at bounding box center [78, 268] width 145 height 36
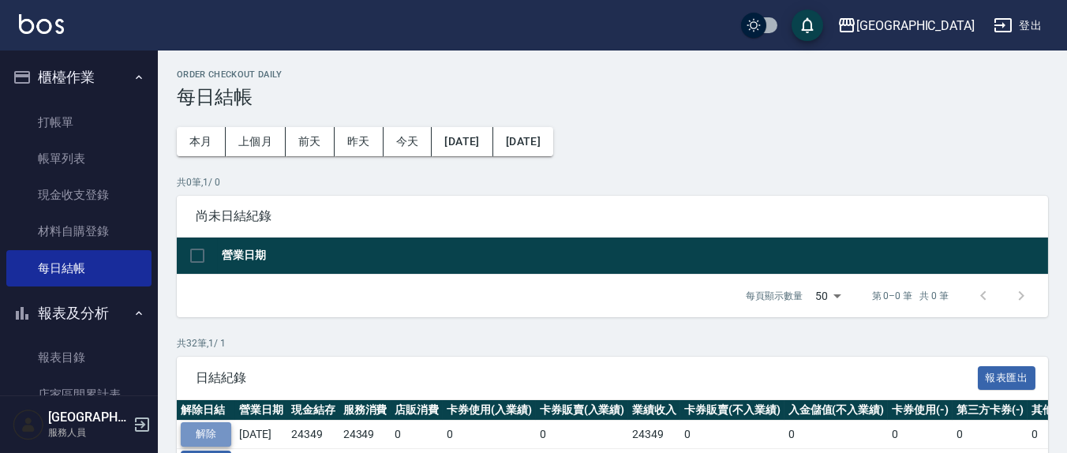
click at [212, 425] on button "解除" at bounding box center [206, 434] width 51 height 24
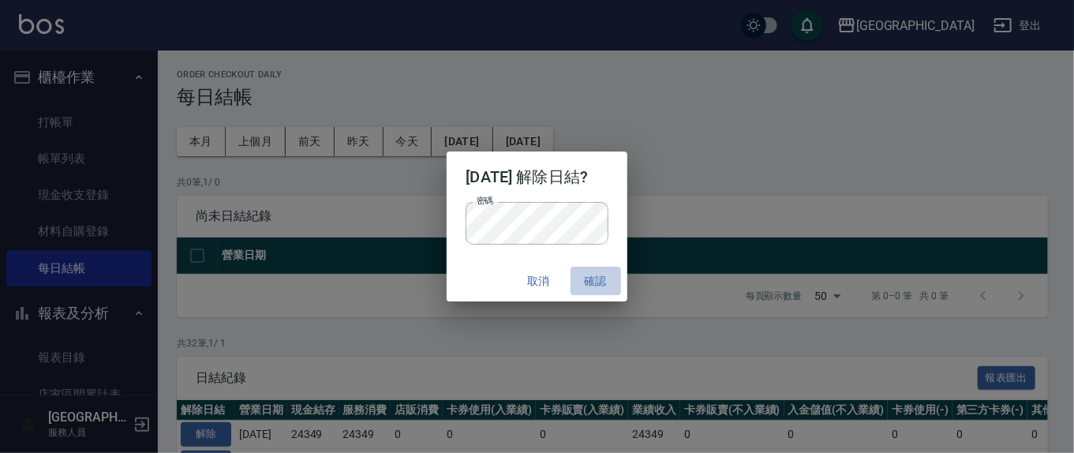
click at [604, 278] on button "確認" at bounding box center [595, 281] width 51 height 29
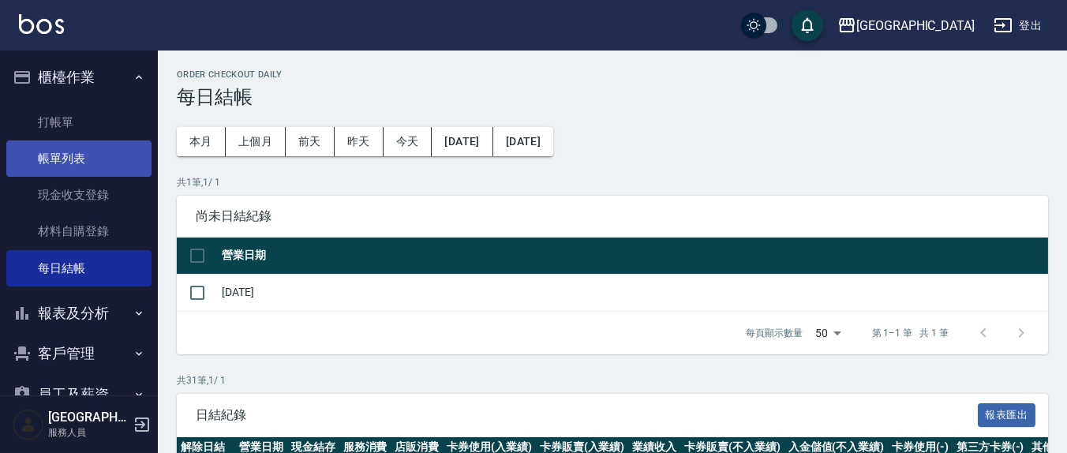
click at [95, 148] on link "帳單列表" at bounding box center [78, 158] width 145 height 36
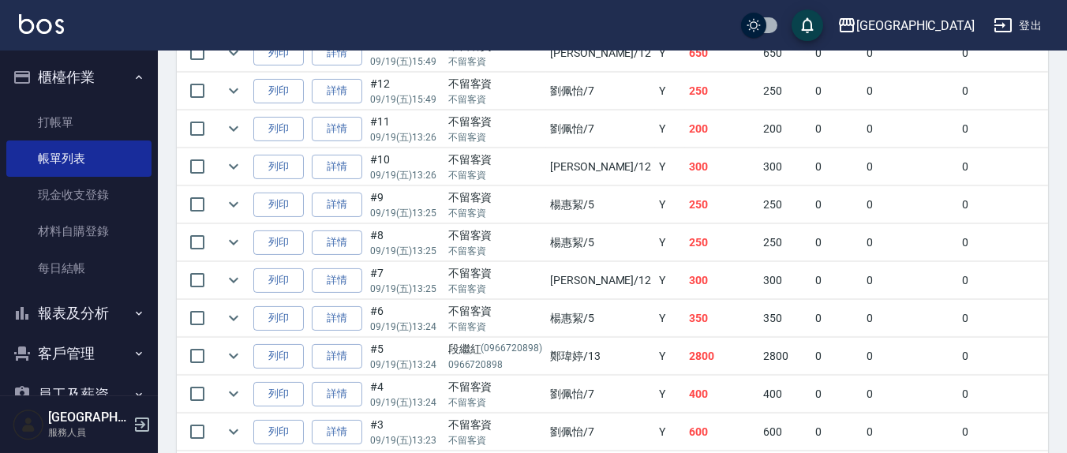
scroll to position [1488, 0]
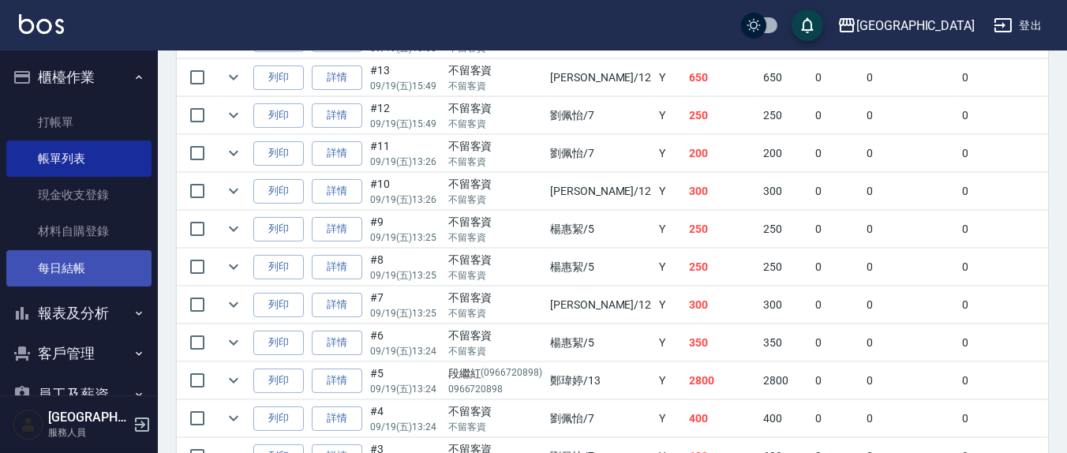
click at [88, 261] on link "每日結帳" at bounding box center [78, 268] width 145 height 36
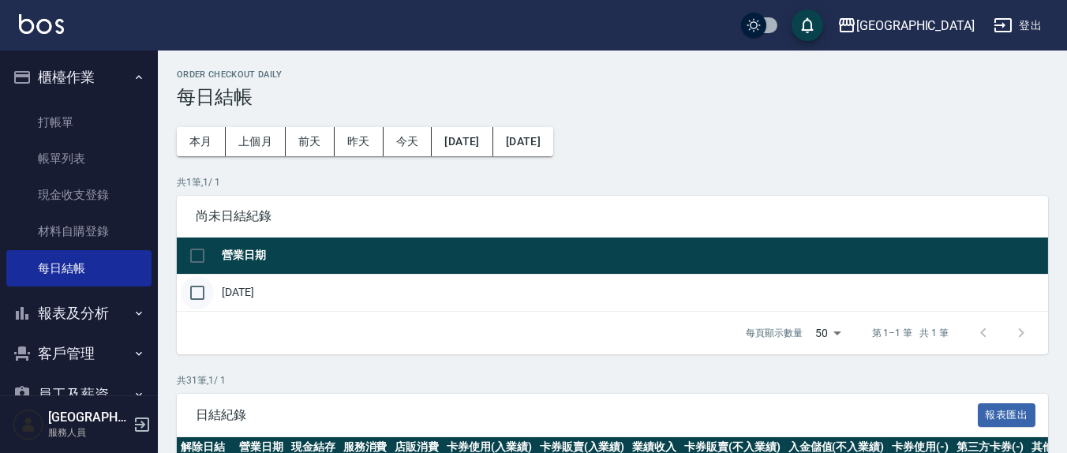
click at [198, 287] on input "checkbox" at bounding box center [197, 292] width 33 height 33
checkbox input "true"
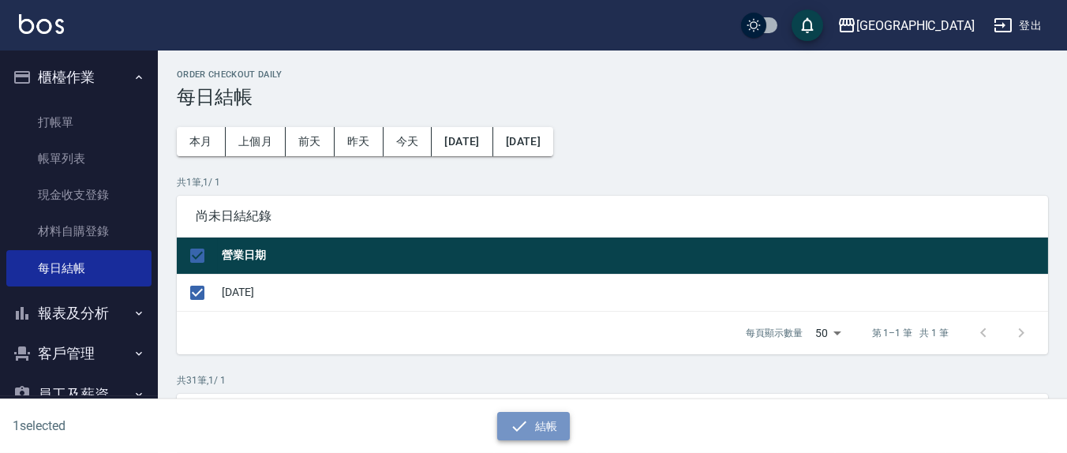
drag, startPoint x: 538, startPoint y: 435, endPoint x: 538, endPoint y: 413, distance: 21.3
click at [538, 432] on button "結帳" at bounding box center [533, 426] width 73 height 29
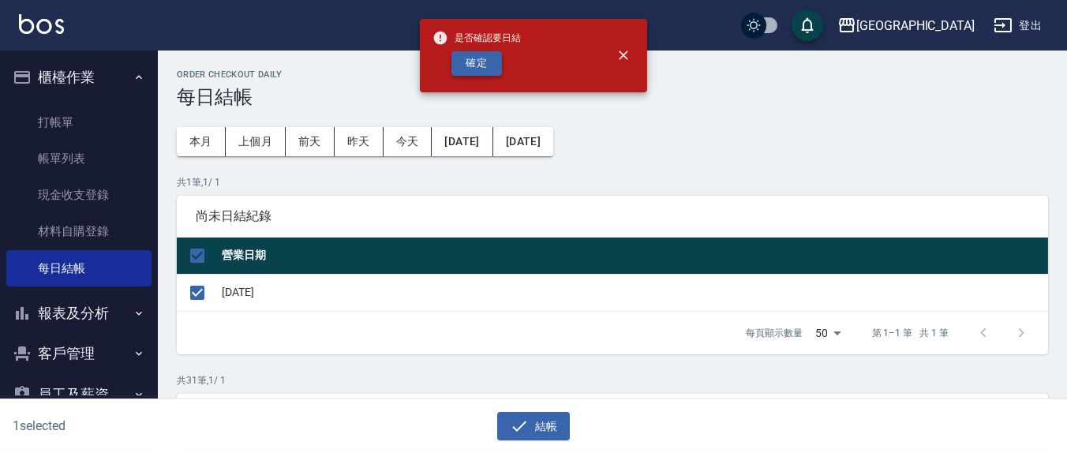
click at [488, 68] on button "確定" at bounding box center [476, 63] width 51 height 24
checkbox input "false"
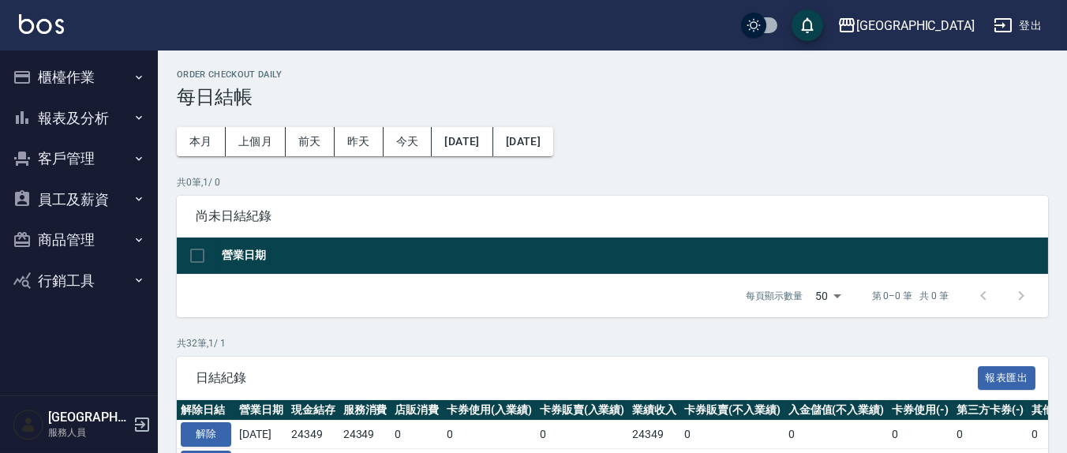
click at [69, 114] on button "報表及分析" at bounding box center [78, 118] width 145 height 41
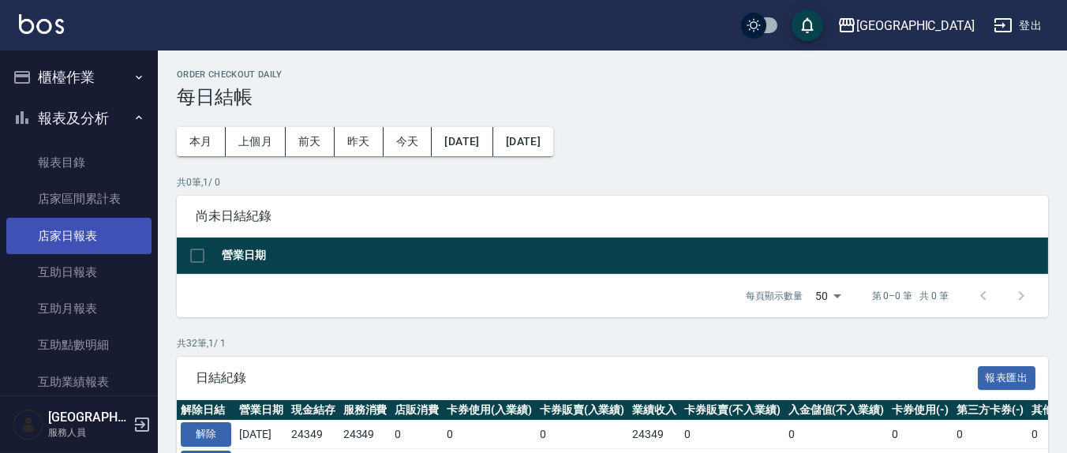
click at [86, 237] on link "店家日報表" at bounding box center [78, 236] width 145 height 36
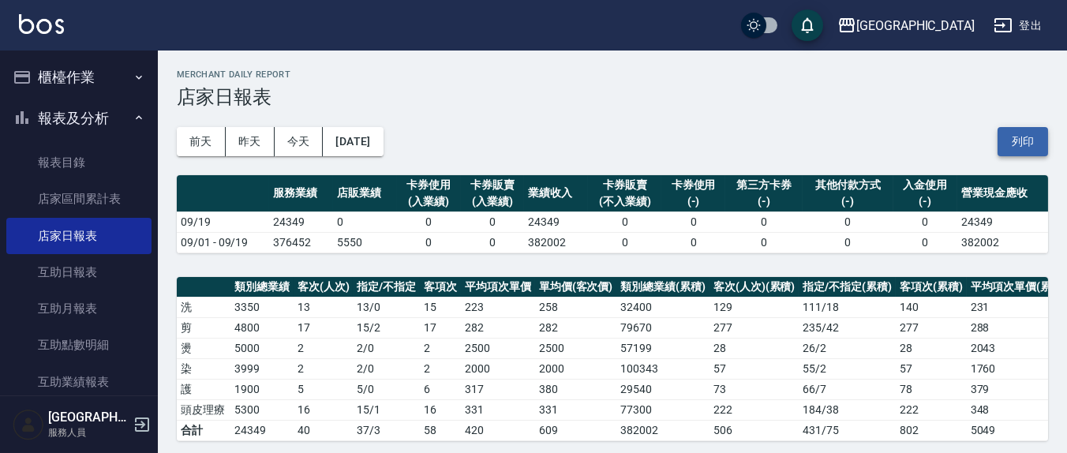
click at [1016, 136] on button "列印" at bounding box center [1022, 141] width 51 height 29
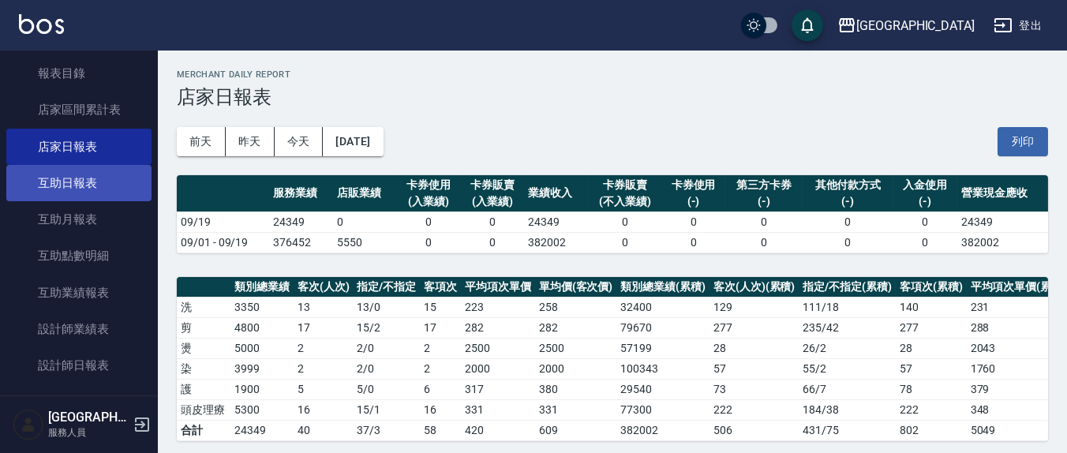
scroll to position [164, 0]
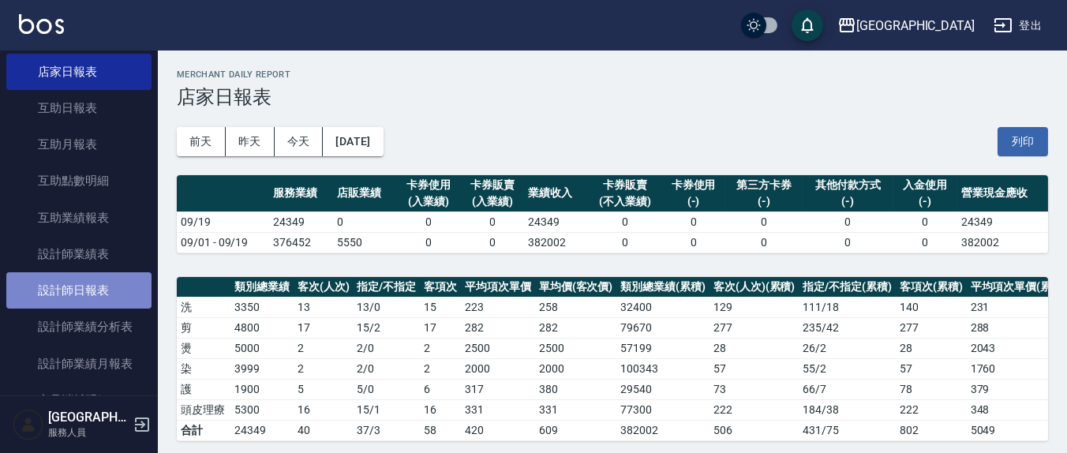
click at [107, 297] on link "設計師日報表" at bounding box center [78, 290] width 145 height 36
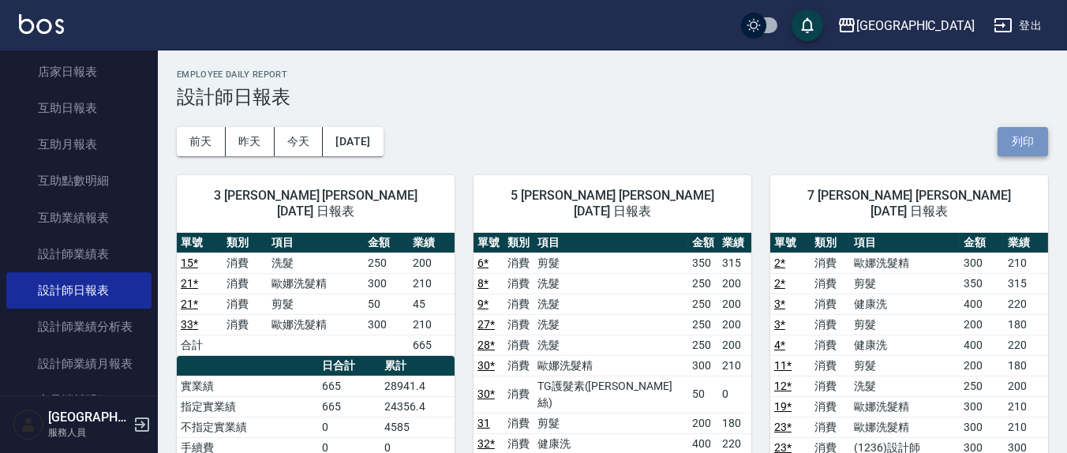
click at [1033, 142] on button "列印" at bounding box center [1022, 141] width 51 height 29
click at [1017, 140] on button "列印" at bounding box center [1022, 141] width 51 height 29
